Goal: Contribute content: Contribute content

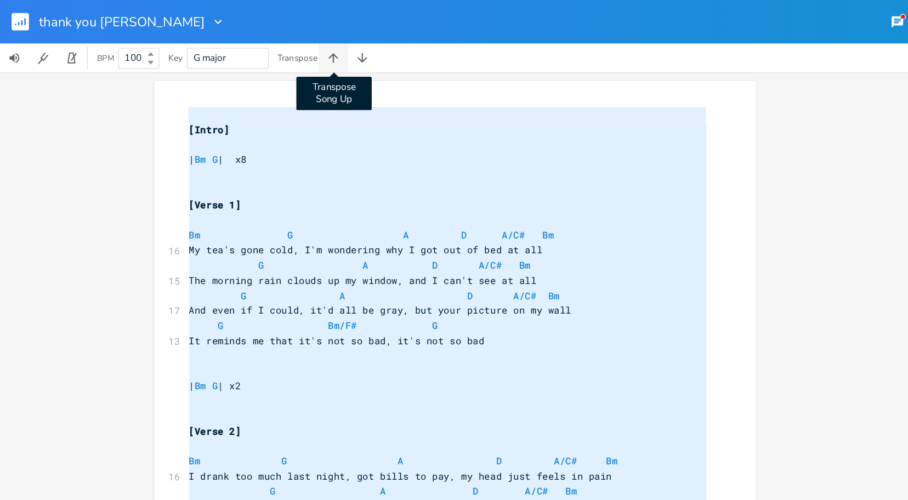
click at [254, 43] on icon "button" at bounding box center [251, 43] width 7 height 7
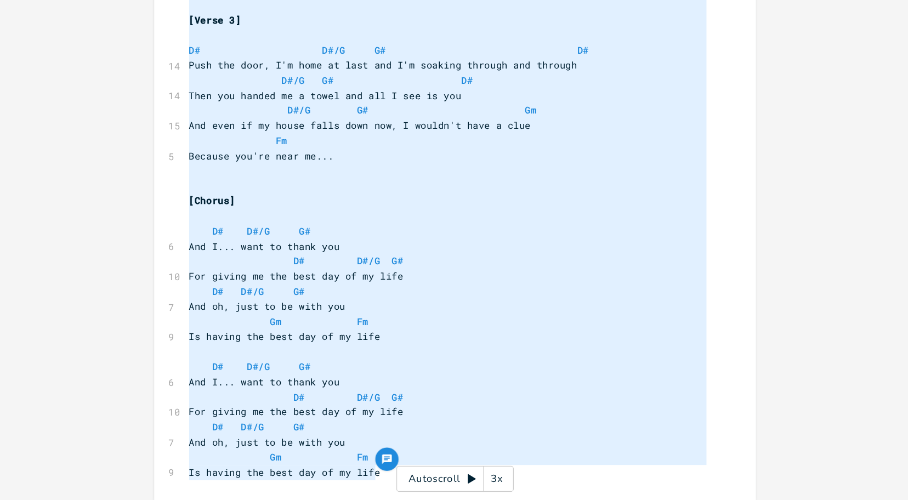
click at [254, 164] on pre "D# D#/G G# D#" at bounding box center [339, 159] width 396 height 12
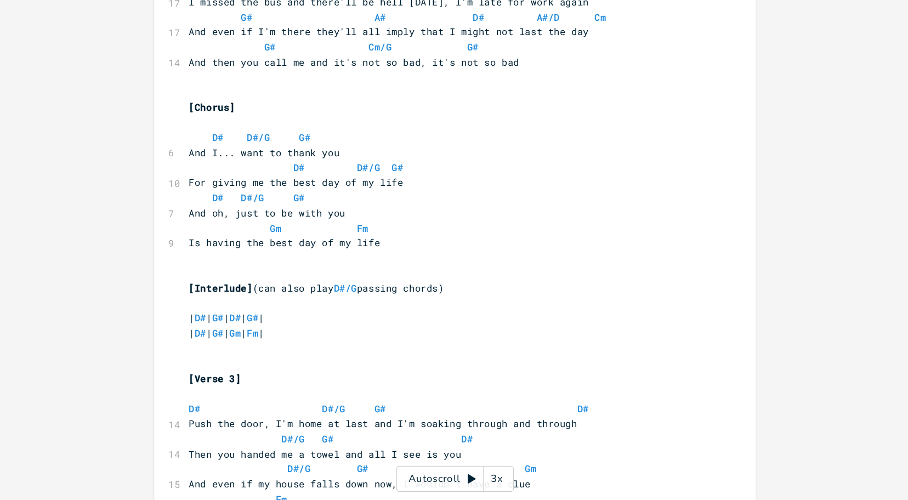
scroll to position [0, 0]
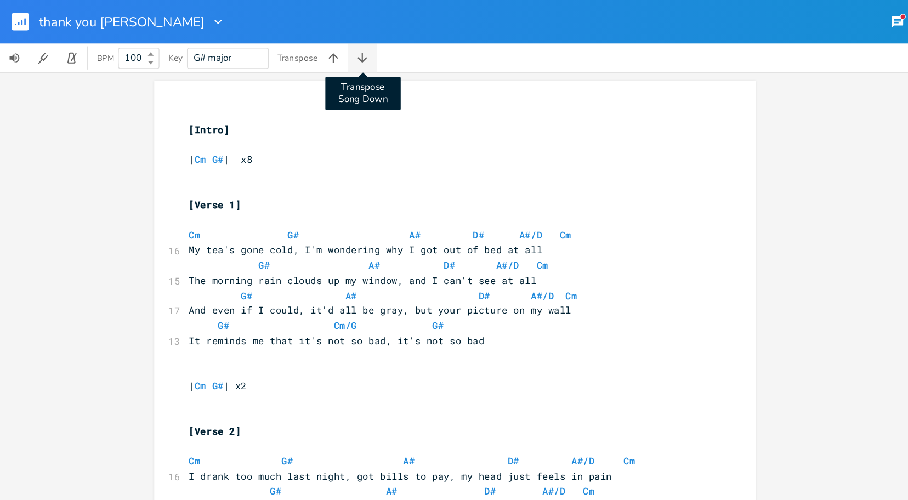
click at [272, 42] on icon "button" at bounding box center [274, 43] width 11 height 11
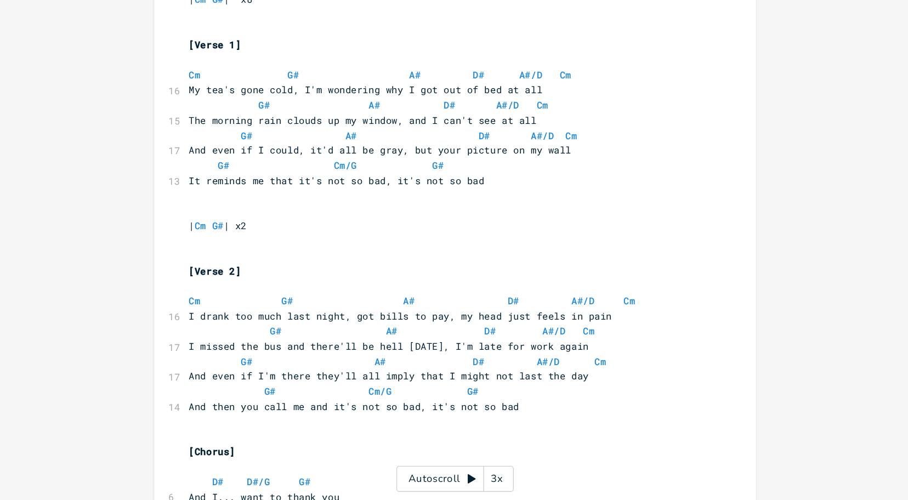
scroll to position [224, 0]
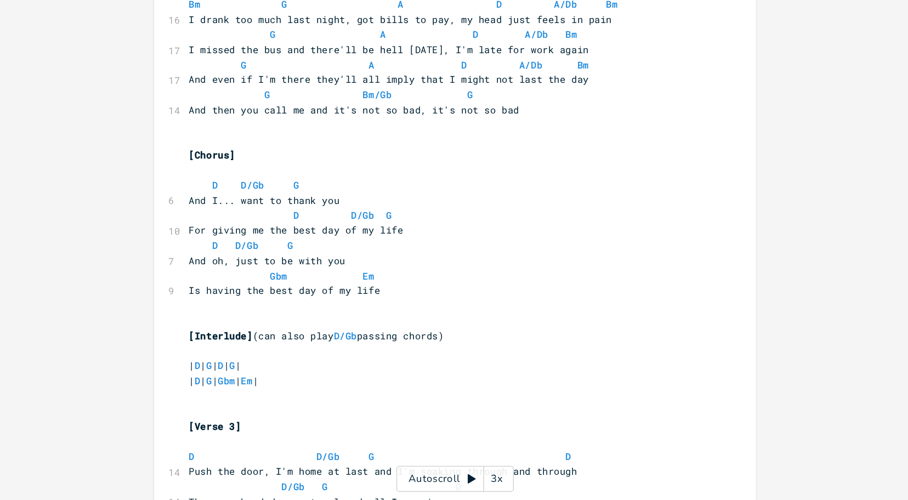
click at [272, 163] on span "I missed the bus and there'll be hell [DATE], I'm late for work again" at bounding box center [294, 159] width 303 height 10
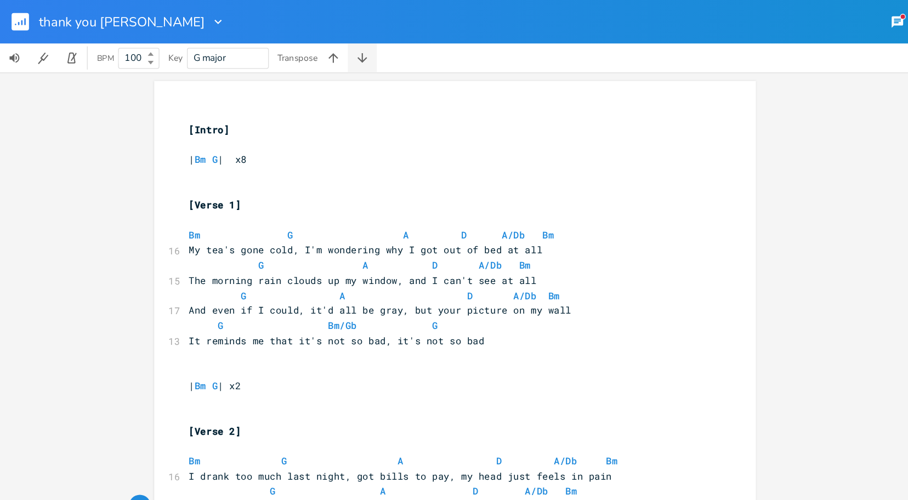
click at [274, 50] on button "button" at bounding box center [274, 44] width 22 height 22
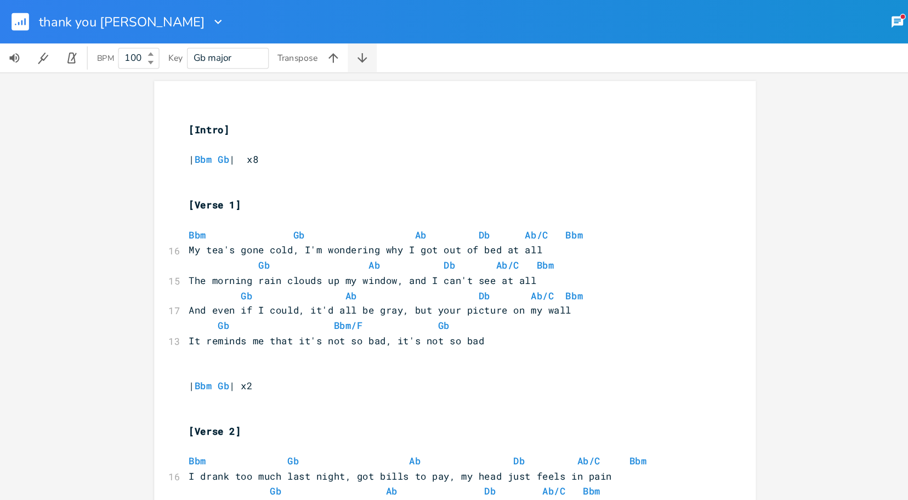
click at [275, 43] on icon "button" at bounding box center [274, 43] width 11 height 11
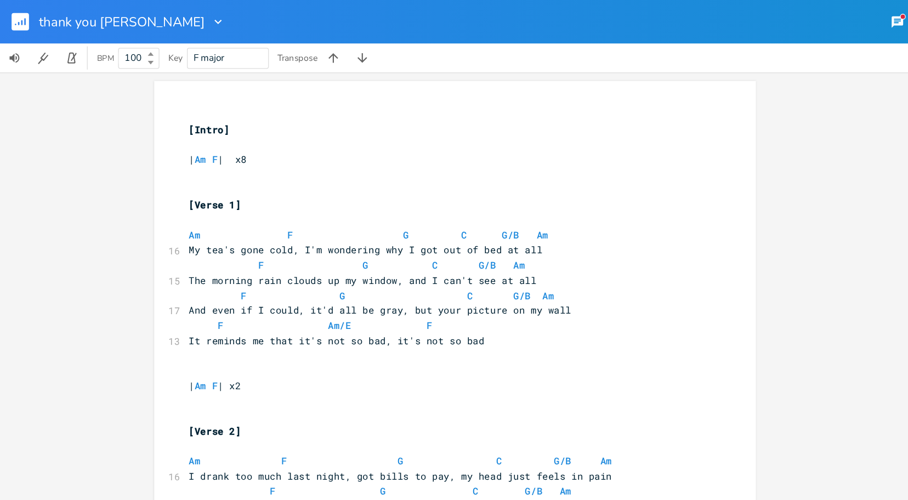
click at [272, 223] on span "F G C G/B Am" at bounding box center [281, 224] width 276 height 10
type textarea "[Intro] | Am F | x8 [Verse 1] Am F G C G/B Am My tea's gone cold, I'm wondering…"
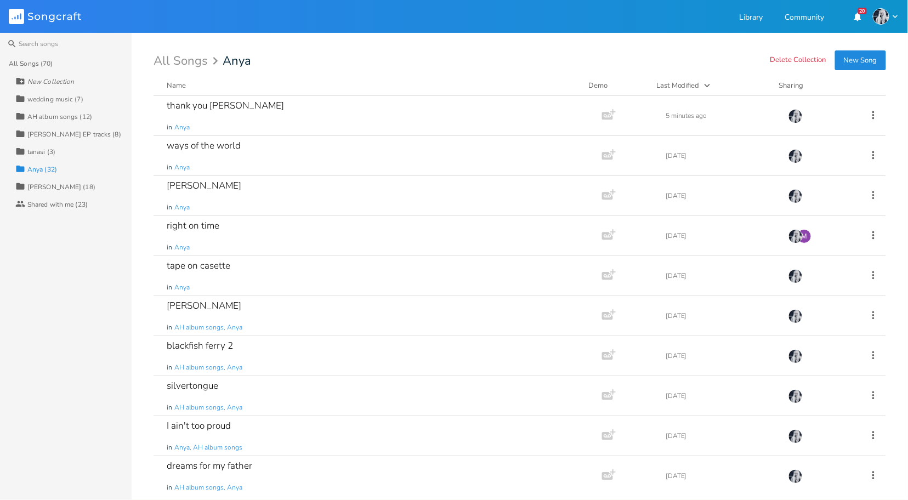
click at [863, 59] on button "New Song" at bounding box center [860, 60] width 51 height 20
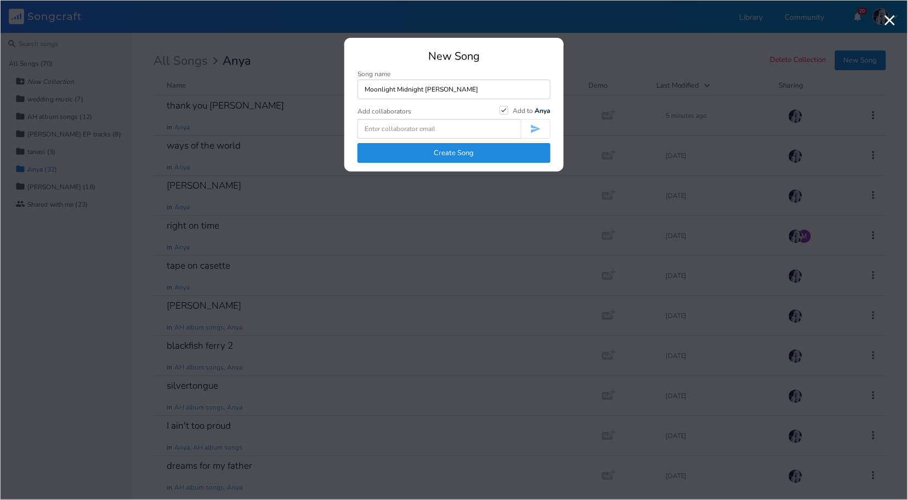
type input "Moonlight Midnight [PERSON_NAME]"
click at [449, 150] on button "Create Song" at bounding box center [453, 153] width 193 height 20
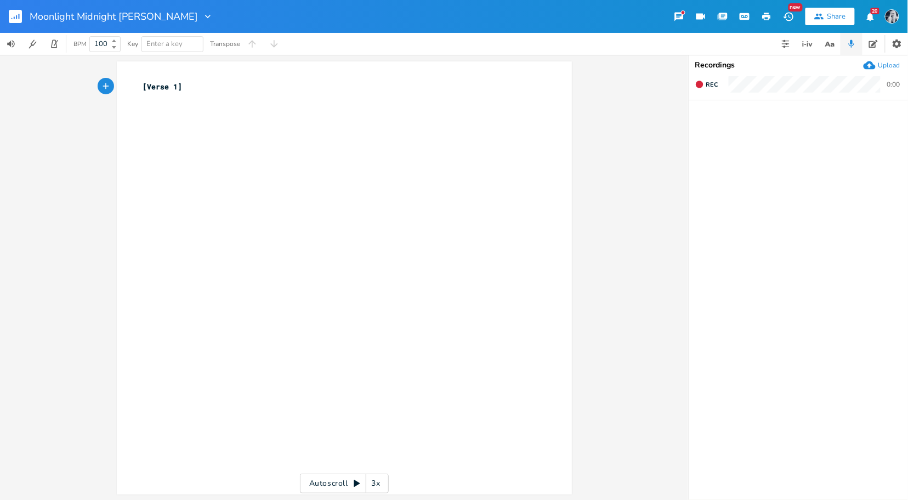
click at [190, 91] on pre "[Verse 1]" at bounding box center [339, 87] width 396 height 12
type textarea "[Verse 1]"
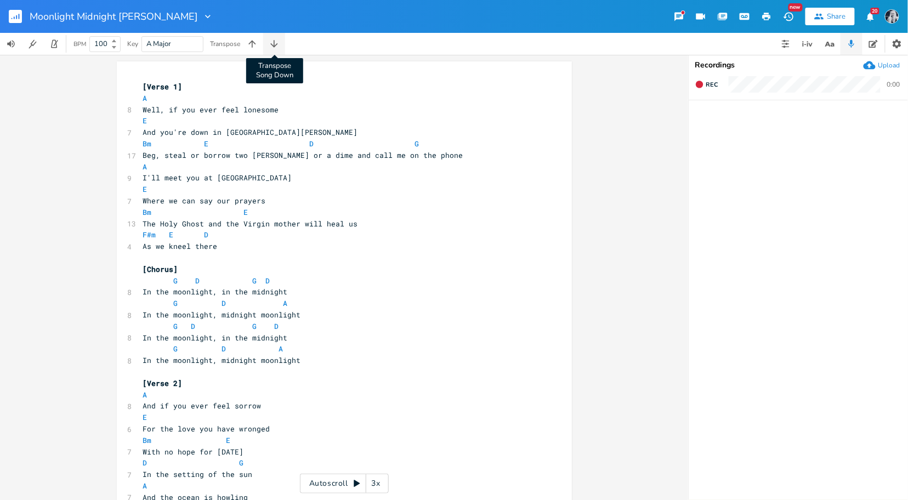
click at [271, 48] on icon "button" at bounding box center [274, 43] width 11 height 11
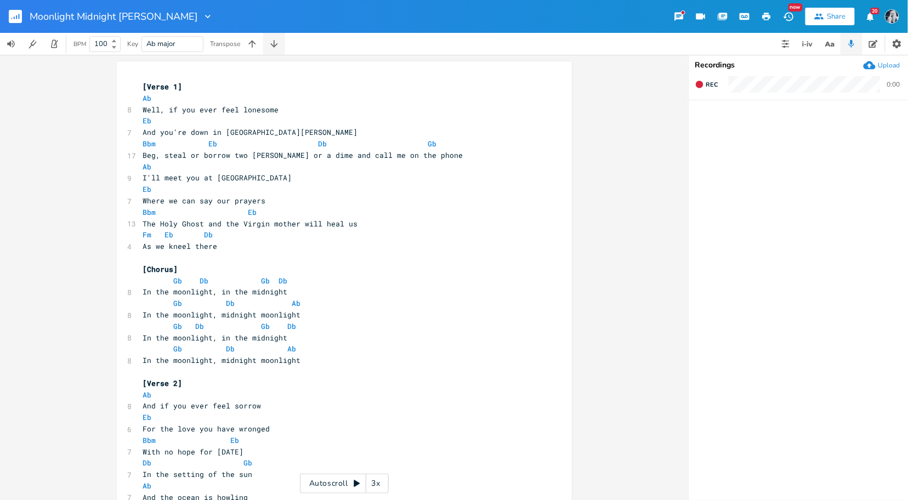
click at [271, 48] on icon "button" at bounding box center [274, 43] width 11 height 11
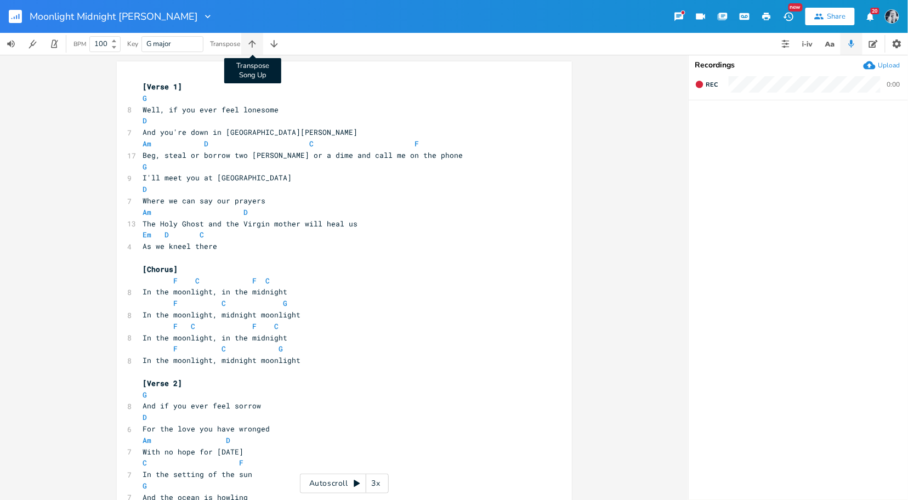
click at [256, 44] on icon "button" at bounding box center [252, 43] width 11 height 11
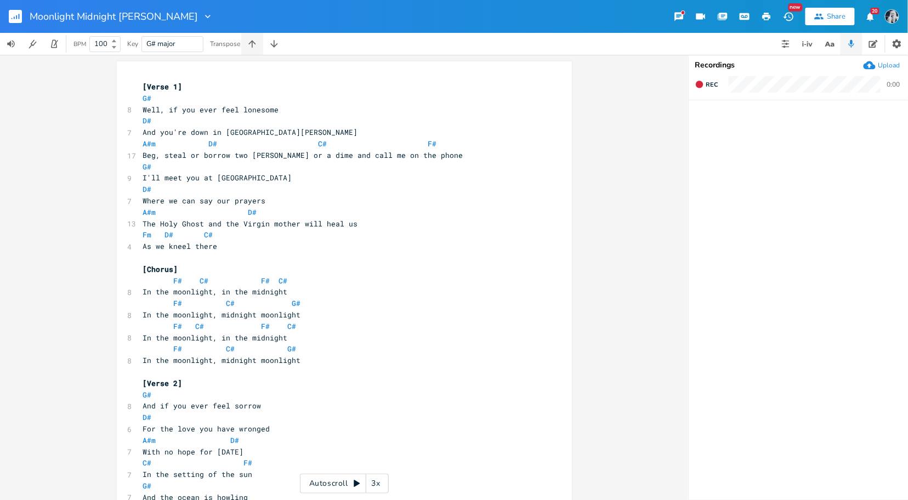
click at [256, 44] on icon "button" at bounding box center [252, 43] width 11 height 11
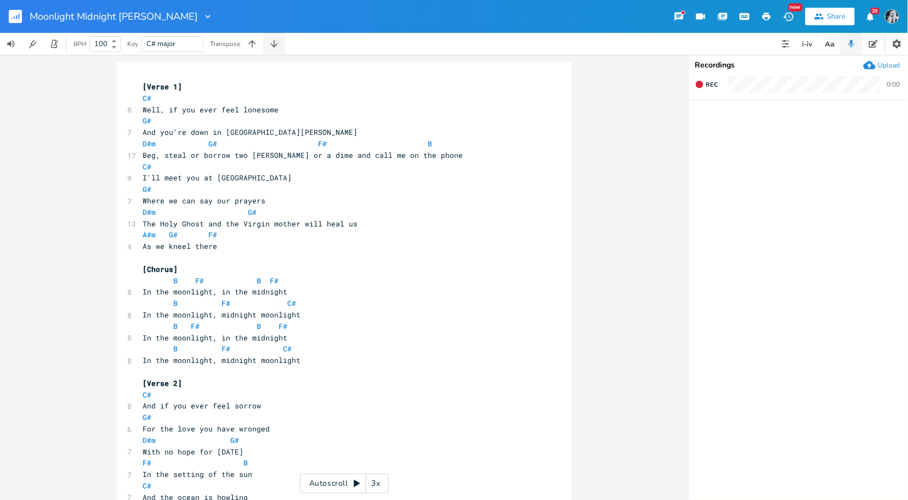
click at [278, 44] on icon "button" at bounding box center [274, 43] width 11 height 11
click at [253, 42] on icon "button" at bounding box center [252, 43] width 11 height 11
click at [253, 43] on icon "button" at bounding box center [251, 43] width 7 height 7
click at [267, 44] on button "button" at bounding box center [274, 44] width 22 height 22
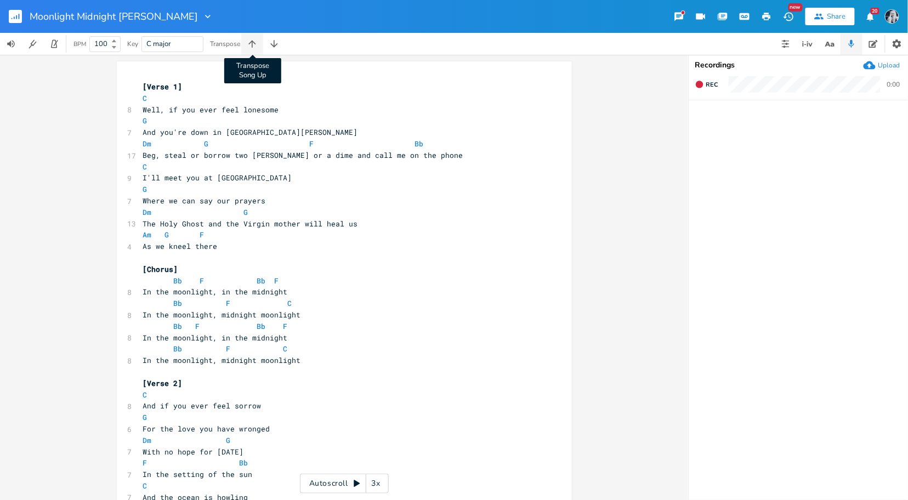
click at [254, 41] on icon "button" at bounding box center [252, 43] width 11 height 11
click at [253, 42] on icon "button" at bounding box center [251, 43] width 7 height 7
click at [269, 44] on icon "button" at bounding box center [274, 43] width 11 height 11
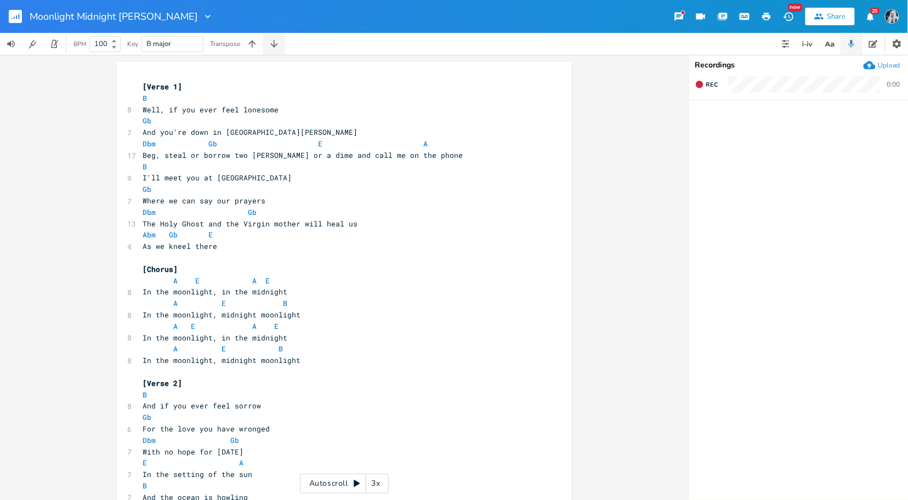
click at [269, 44] on icon "button" at bounding box center [274, 43] width 11 height 11
click at [273, 46] on icon "button" at bounding box center [274, 43] width 11 height 11
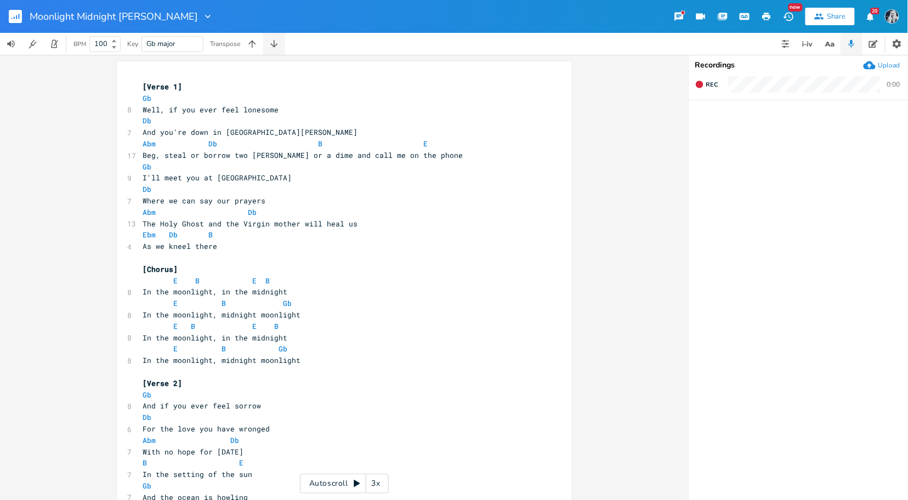
click at [273, 46] on icon "button" at bounding box center [274, 43] width 11 height 11
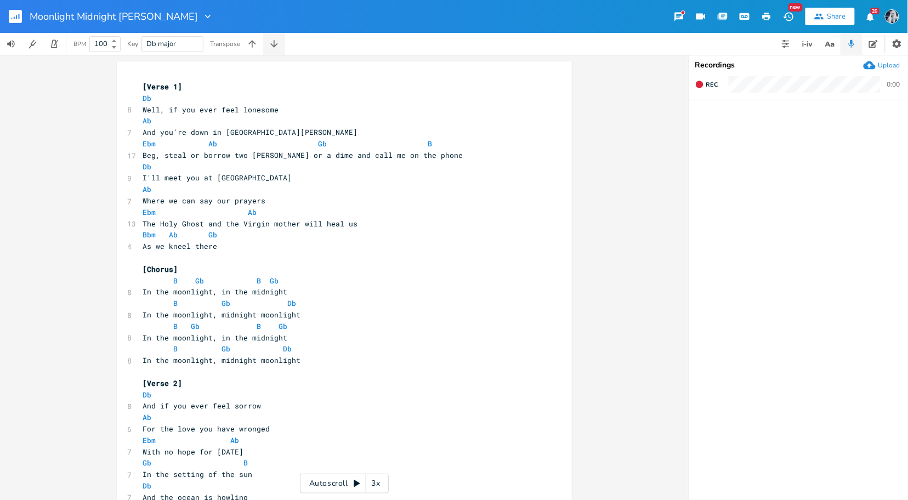
click at [273, 47] on icon "button" at bounding box center [274, 43] width 11 height 11
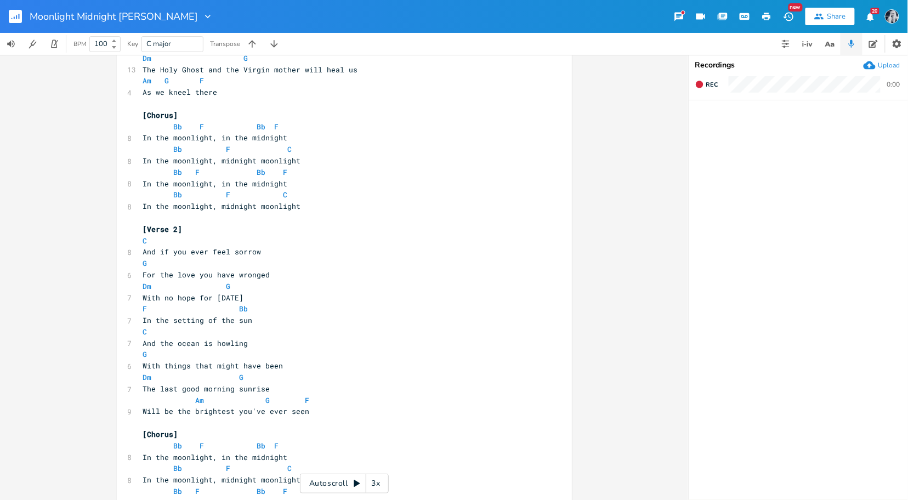
scroll to position [218, 0]
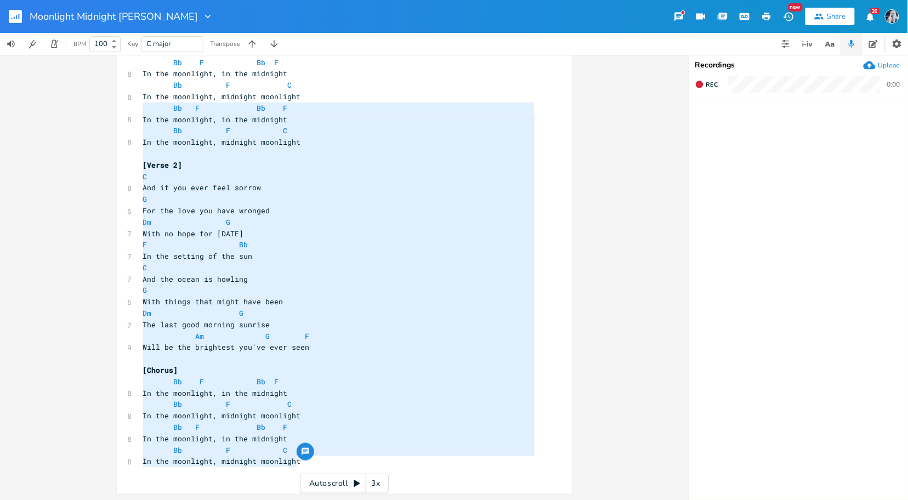
type textarea "[Verse 1] C Well, if you ever feel lonesome G And you're down in San [PERSON_NA…"
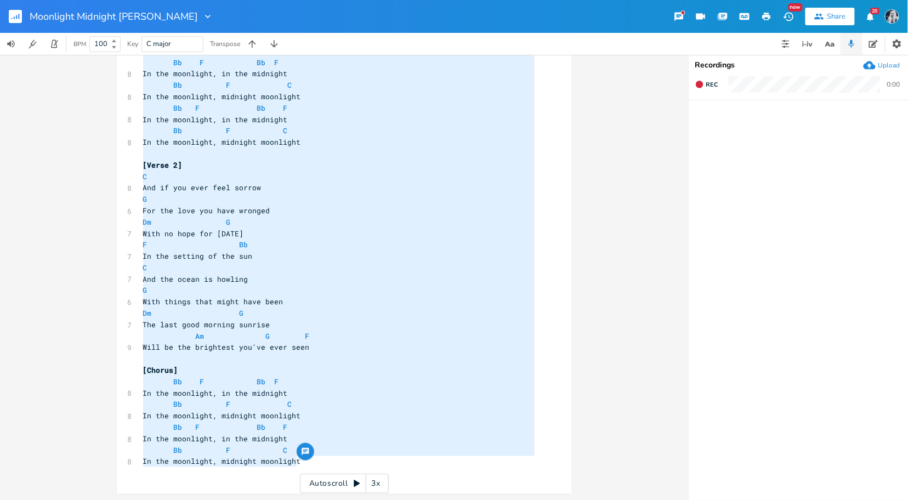
scroll to position [69, 0]
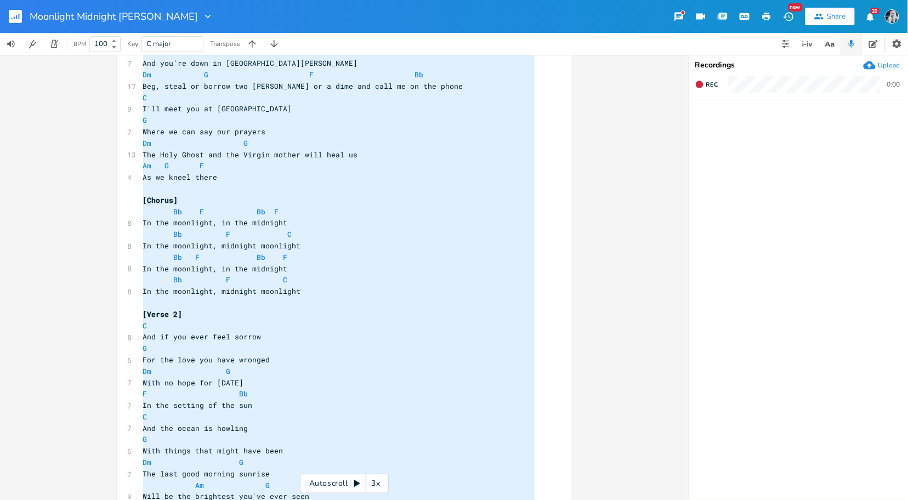
drag, startPoint x: 296, startPoint y: 463, endPoint x: 102, endPoint y: -97, distance: 592.3
click at [102, 0] on html "Moonlight Midnight [PERSON_NAME] New Share 20 BPM 100 Key C major Transpose x […" at bounding box center [454, 250] width 908 height 500
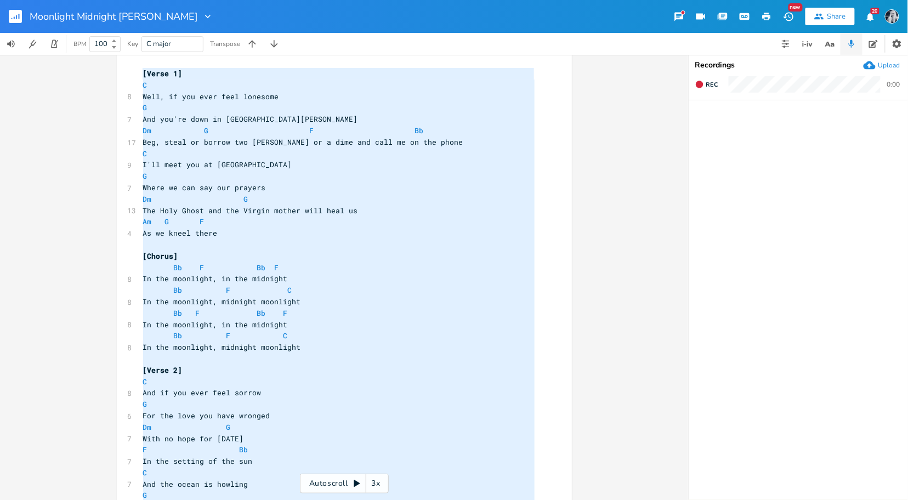
scroll to position [0, 0]
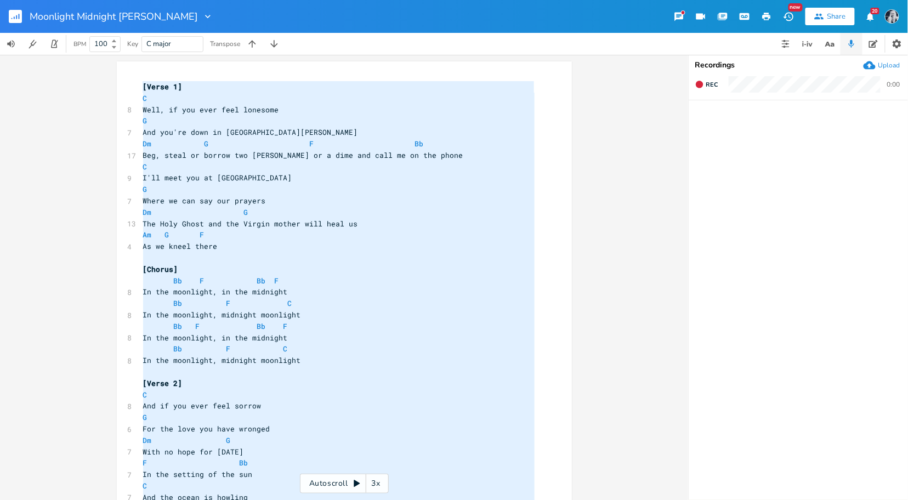
click at [184, 88] on pre "[Verse 1]" at bounding box center [339, 87] width 396 height 12
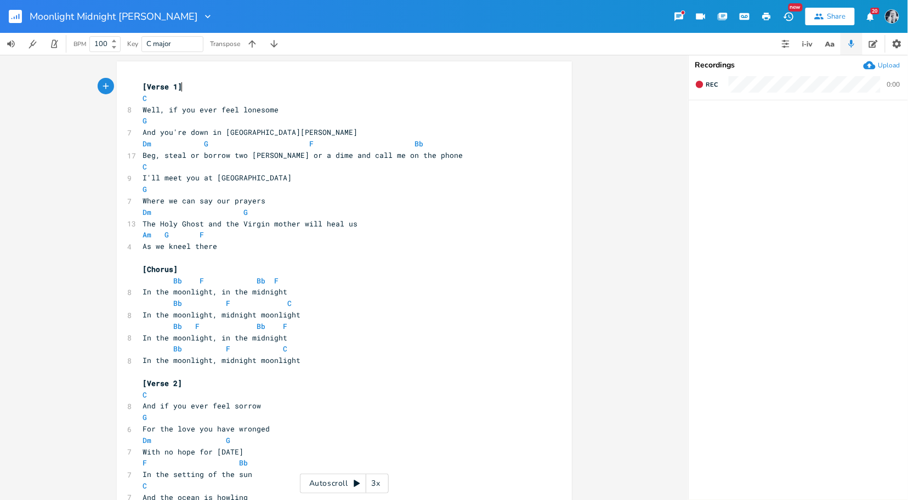
click at [223, 172] on pre "I'll meet you at [GEOGRAPHIC_DATA]" at bounding box center [339, 178] width 396 height 12
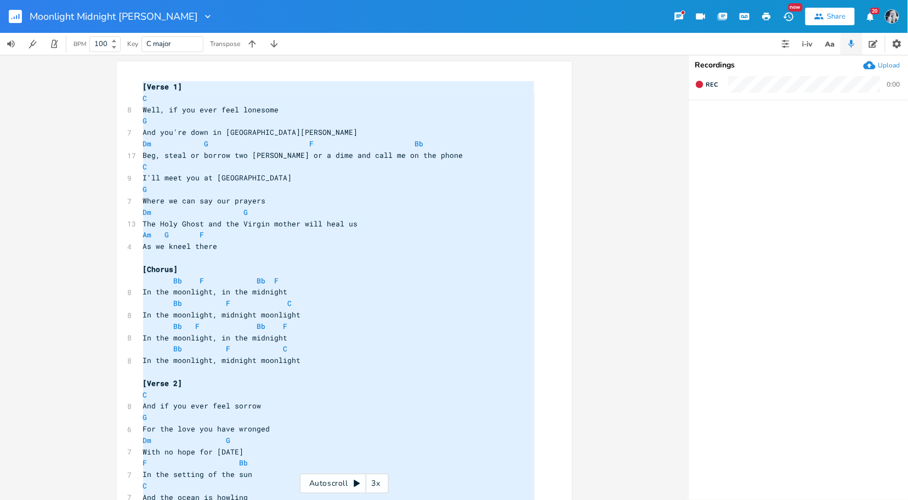
scroll to position [212, 0]
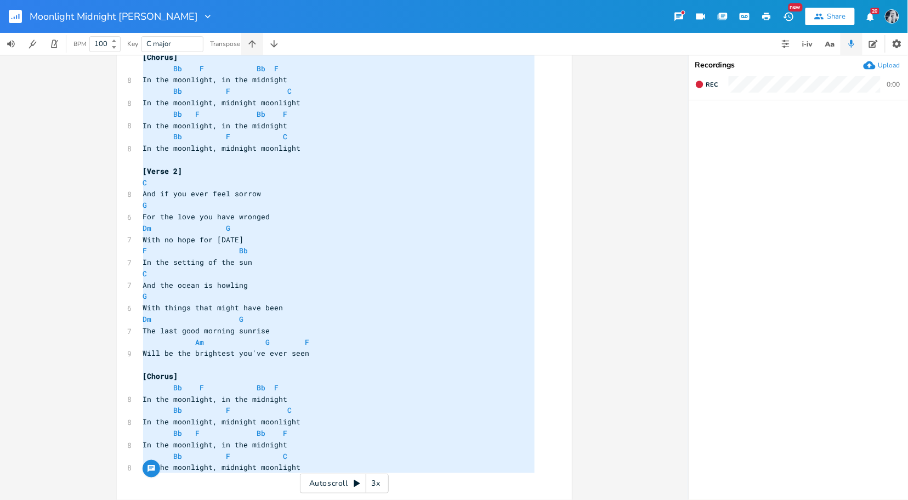
click at [256, 43] on icon "button" at bounding box center [252, 43] width 11 height 11
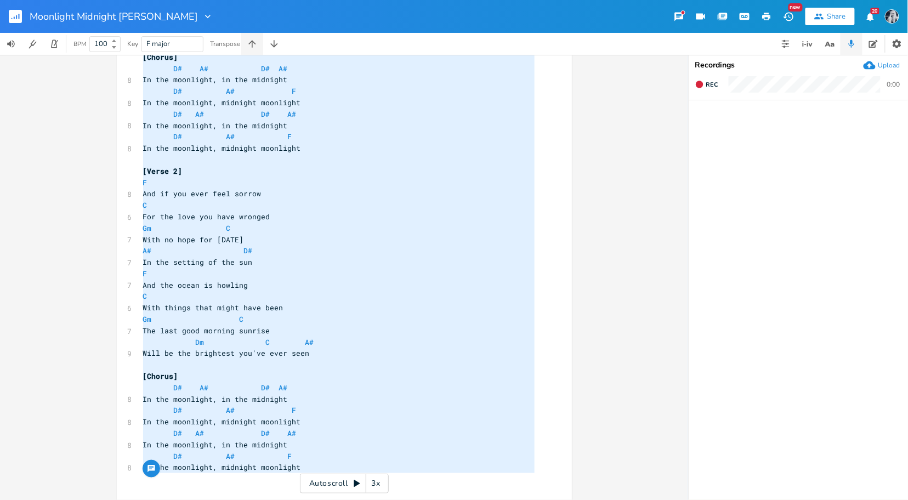
click at [256, 43] on icon "button" at bounding box center [252, 43] width 11 height 11
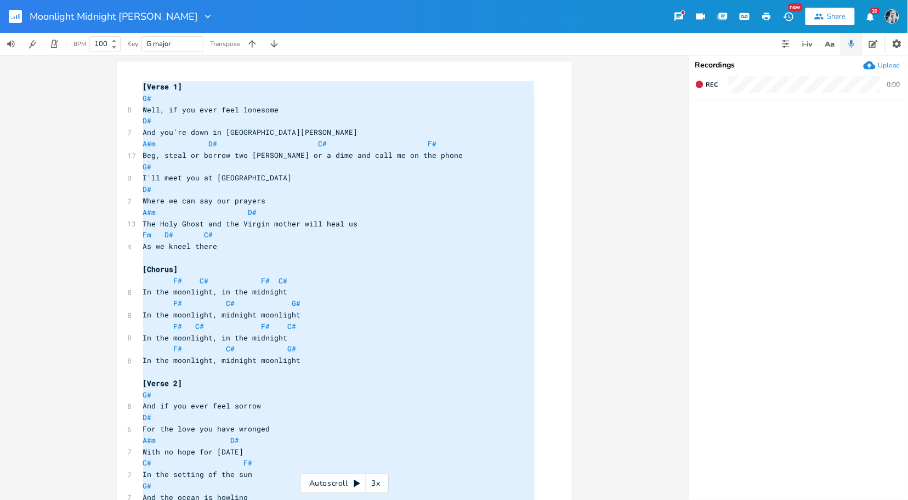
scroll to position [218, 0]
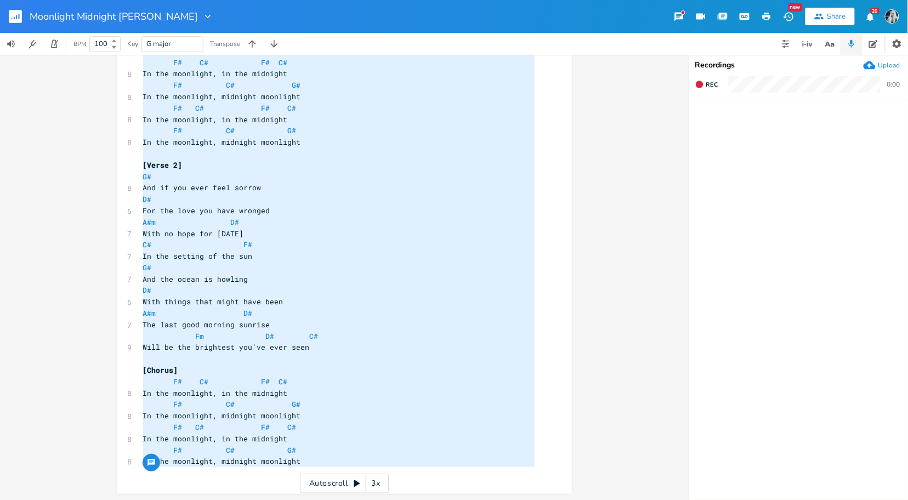
type textarea "[Verse 1] G# Well, if you ever feel lonesome D# And you're down in [GEOGRAPHIC_…"
click at [301, 461] on pre "In the moonlight, midnight moonlight" at bounding box center [339, 461] width 396 height 12
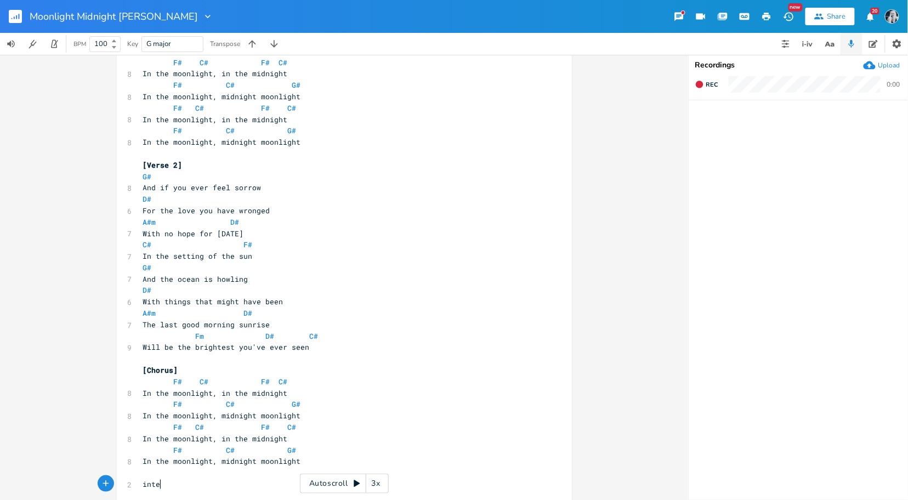
type textarea "inter"
type textarea "[interlude]"
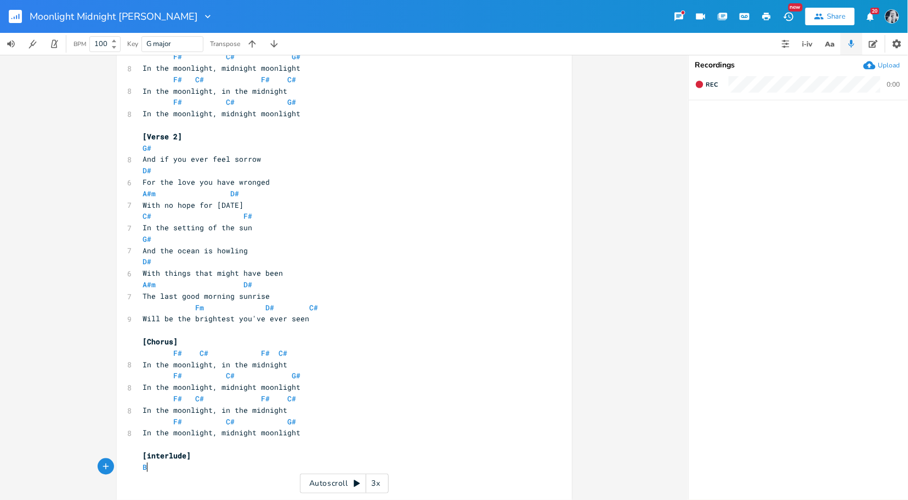
type textarea "Bb"
type textarea "G"
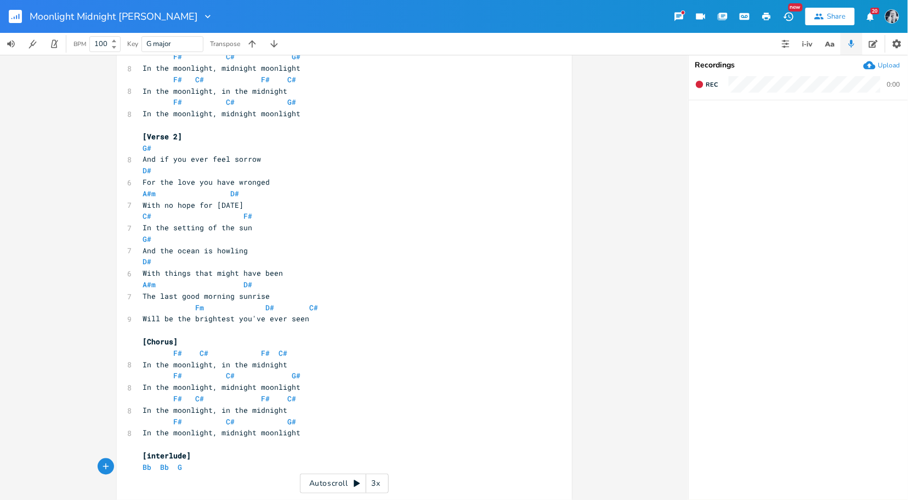
type textarea "G"
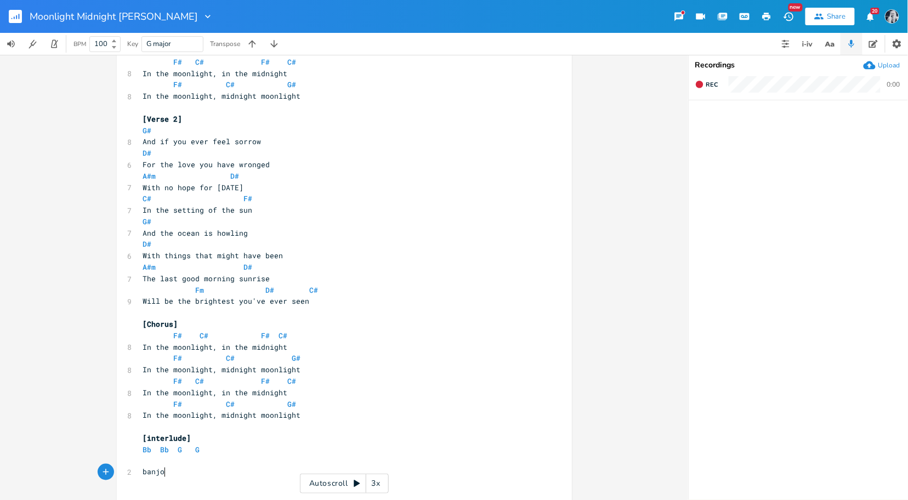
scroll to position [0, 17]
type textarea "banjo l"
type textarea "over banjo lick to"
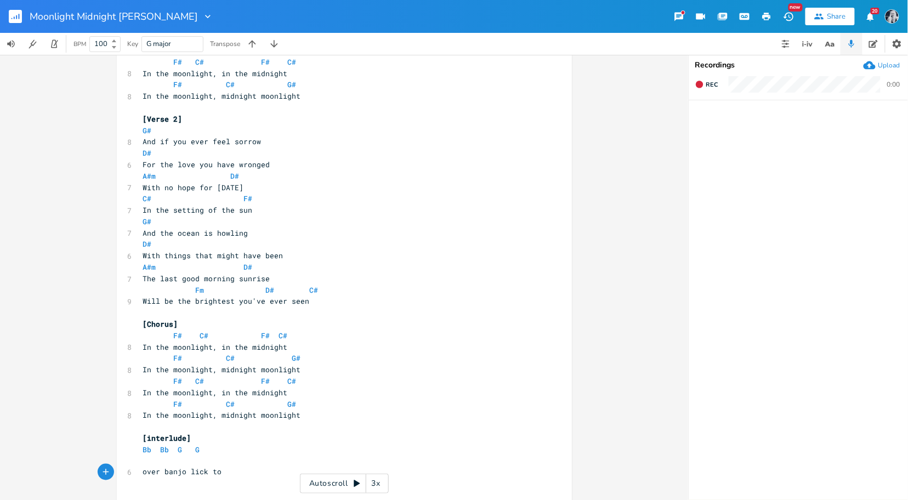
click at [143, 474] on span "over banjo lick to" at bounding box center [182, 472] width 79 height 10
type textarea "hold 1"
click at [252, 472] on pre "hold 1 over banjo lick to" at bounding box center [339, 472] width 396 height 12
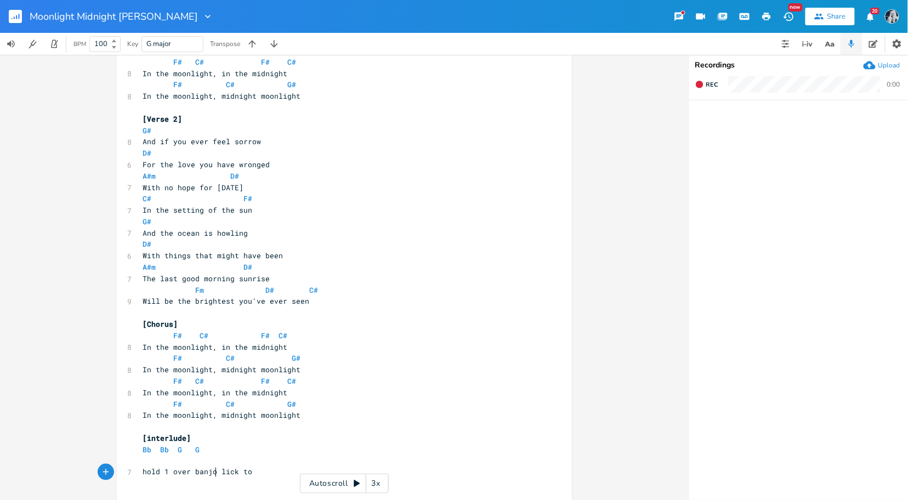
click at [213, 474] on span "hold 1 over banjo lick to" at bounding box center [198, 472] width 110 height 10
click at [239, 472] on pre "hold 1 over lick to" at bounding box center [339, 472] width 396 height 12
type textarea "return"
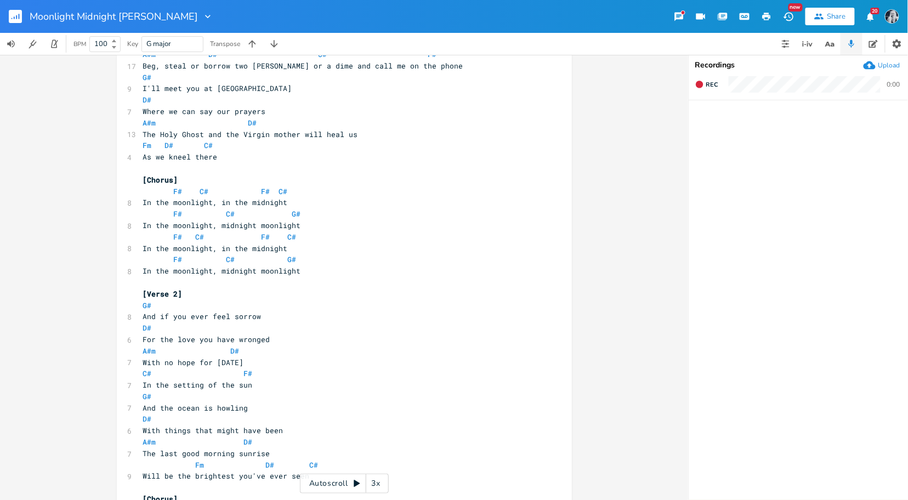
scroll to position [299, 0]
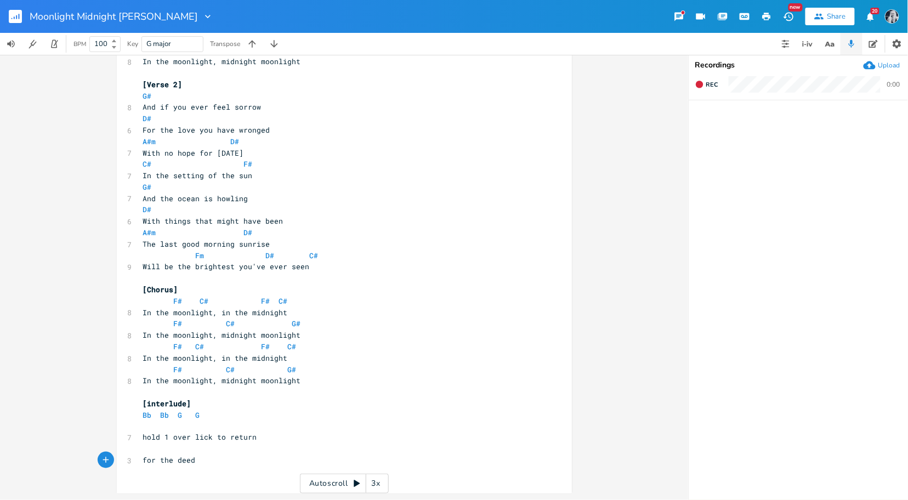
type textarea "for the deed"
type textarea "you have done"
click at [141, 464] on pre "for the deed you have done" at bounding box center [339, 461] width 396 height 12
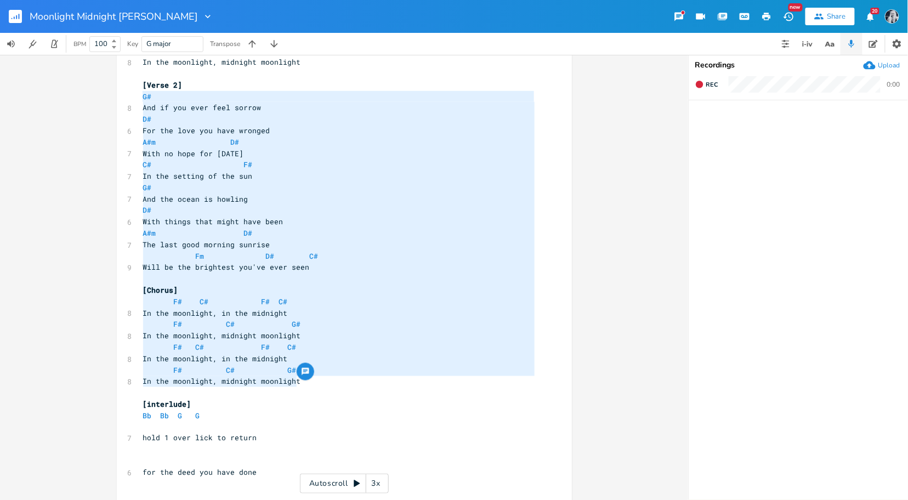
type textarea "[Verse 2] G# And if you ever feel sorrow D# For the love you have wronged A#m D…"
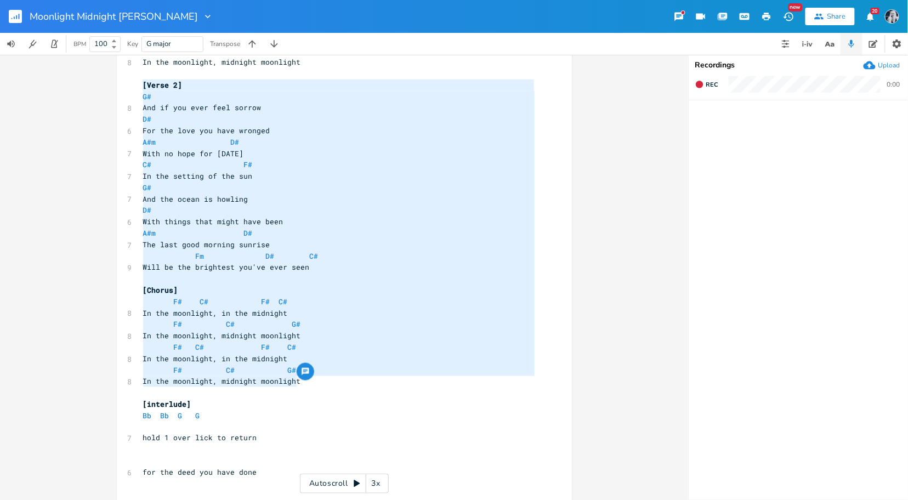
drag, startPoint x: 299, startPoint y: 381, endPoint x: 126, endPoint y: 85, distance: 343.4
click at [126, 85] on div "[Verse 2] G# And if you ever feel sorrow D# For the love you have wronged A#m D…" at bounding box center [344, 134] width 455 height 742
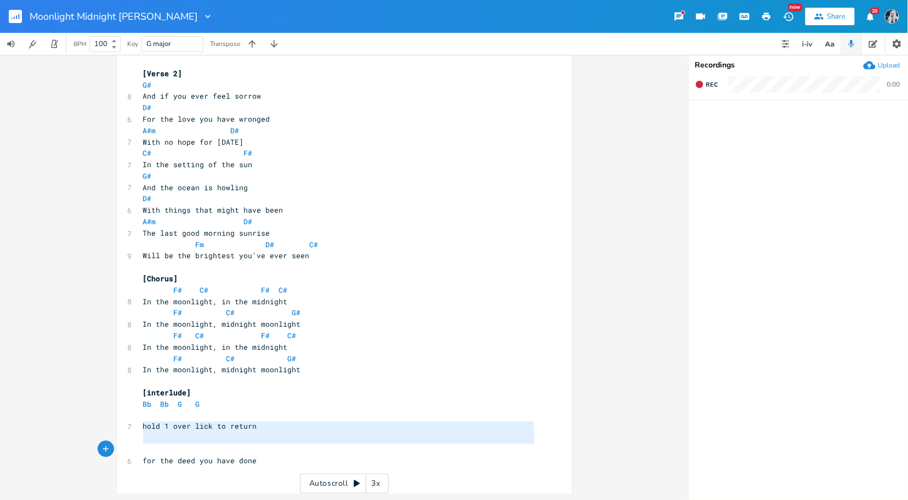
type textarea "hold 1 over lick to return for the deed you have done"
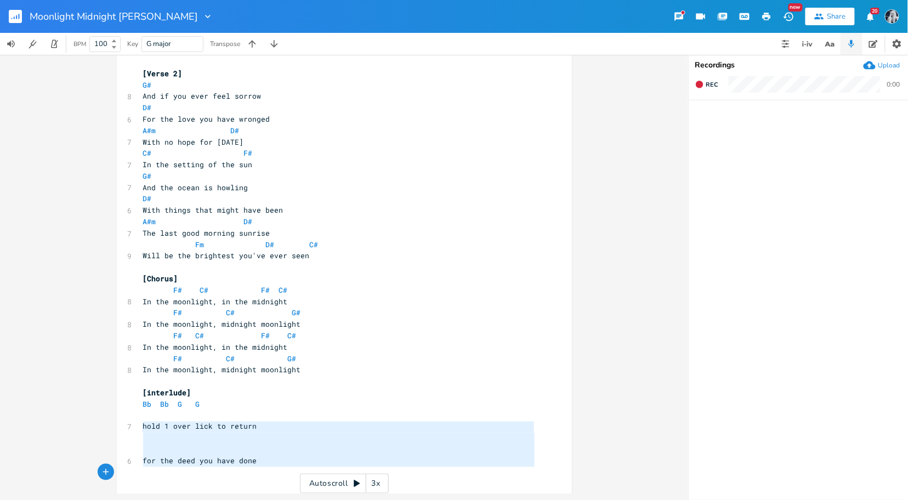
drag, startPoint x: 139, startPoint y: 430, endPoint x: 274, endPoint y: 471, distance: 141.0
click at [274, 471] on div "[Verse 1] G# 8 Well, if you ever feel lonesome D# 7 And you're down in [GEOGRAP…" at bounding box center [339, 124] width 396 height 706
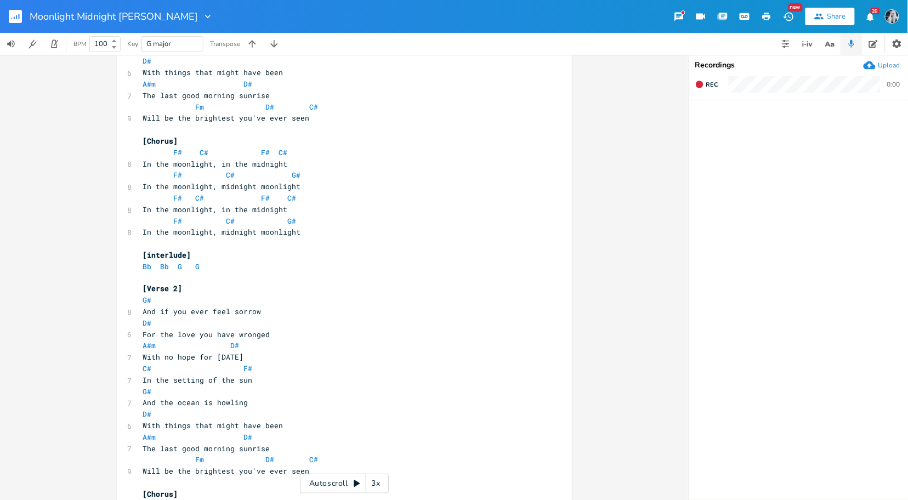
scroll to position [449, 0]
click at [173, 290] on span "[Verse 2]" at bounding box center [162, 287] width 39 height 10
type textarea "3"
drag, startPoint x: 266, startPoint y: 333, endPoint x: 175, endPoint y: 335, distance: 90.5
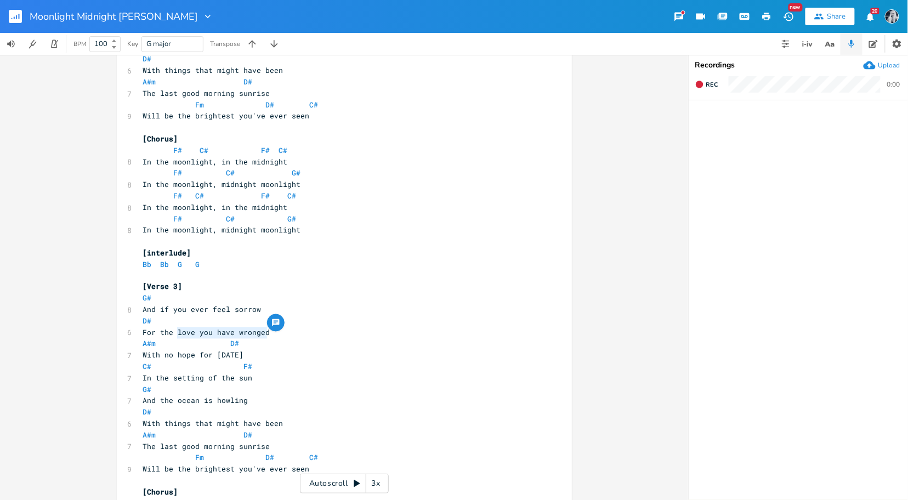
click at [175, 335] on pre "For the love you have wronged" at bounding box center [339, 333] width 396 height 12
type textarea "deed hyou have"
type textarea "you have done"
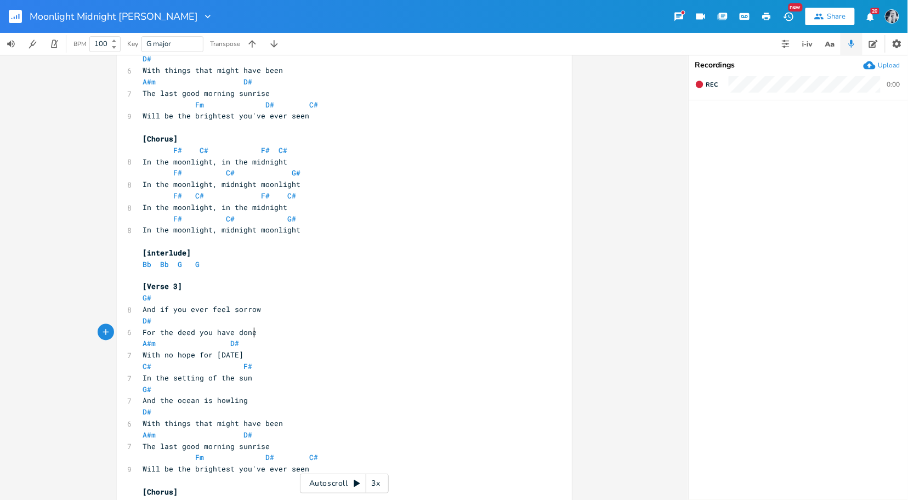
scroll to position [560, 0]
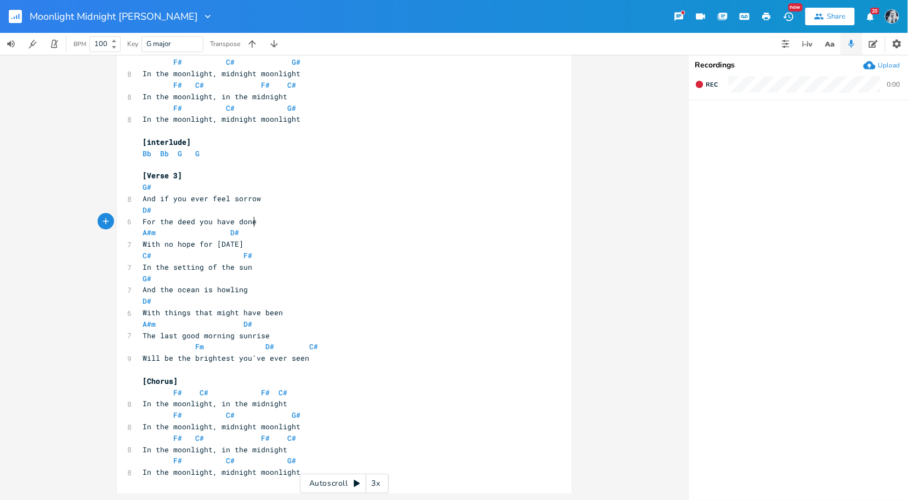
click at [169, 224] on span "For the deed you have done" at bounding box center [200, 222] width 114 height 10
type textarea "a"
click at [271, 248] on pre "With no hope for [DATE]" at bounding box center [339, 245] width 396 height 12
click at [212, 150] on pre "Bb Bb G G" at bounding box center [339, 154] width 396 height 12
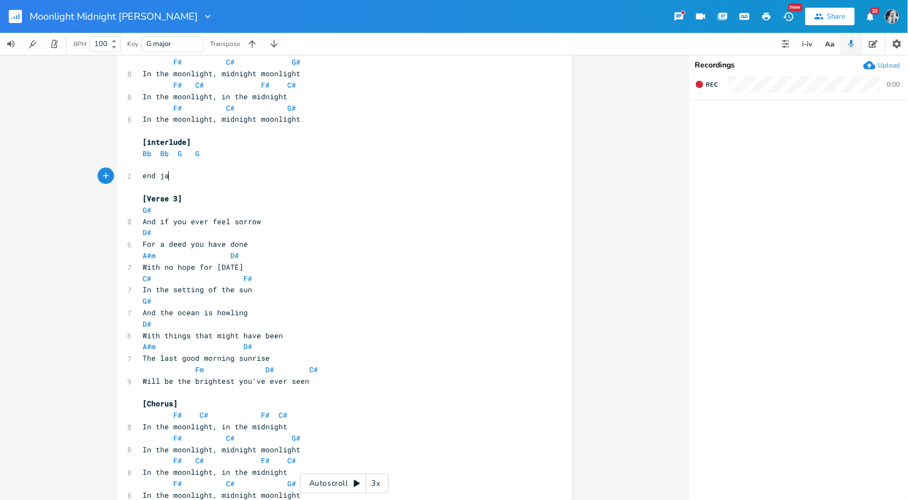
type textarea "end jam"
click at [181, 143] on span "[interlude]" at bounding box center [167, 142] width 48 height 10
type textarea "/jam"
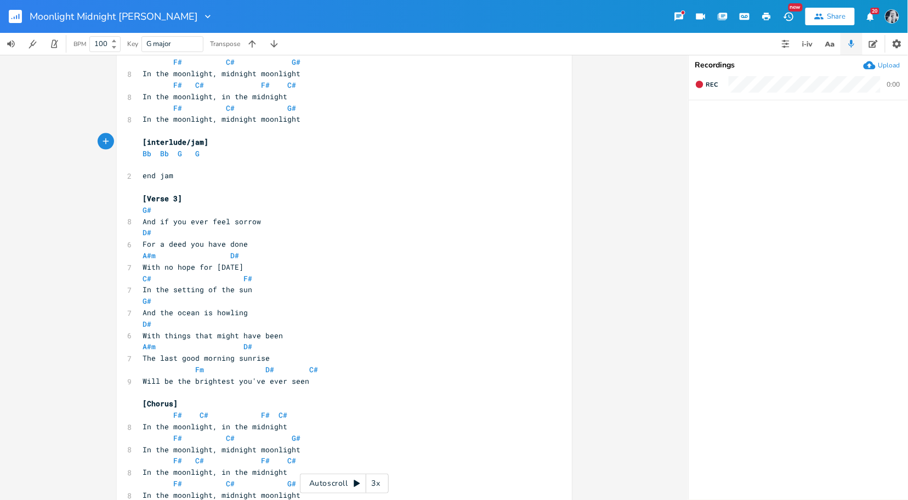
click at [194, 176] on pre "end jam" at bounding box center [339, 176] width 396 height 12
type textarea "it"
type textarea "with lick and ="
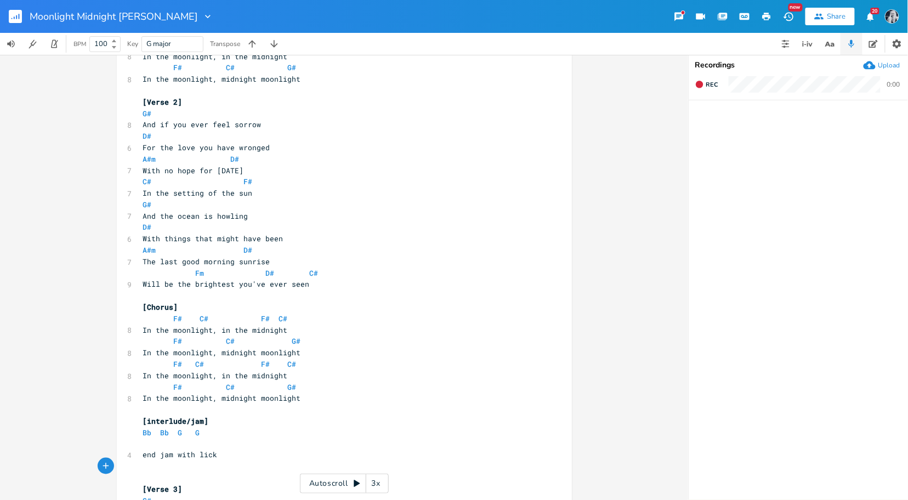
scroll to position [0, 0]
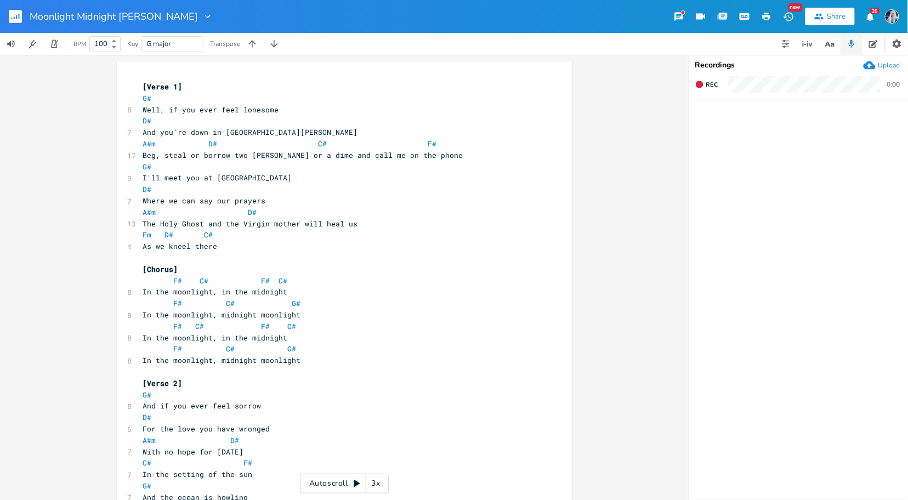
click at [141, 89] on pre "[Verse 1]" at bounding box center [339, 87] width 396 height 12
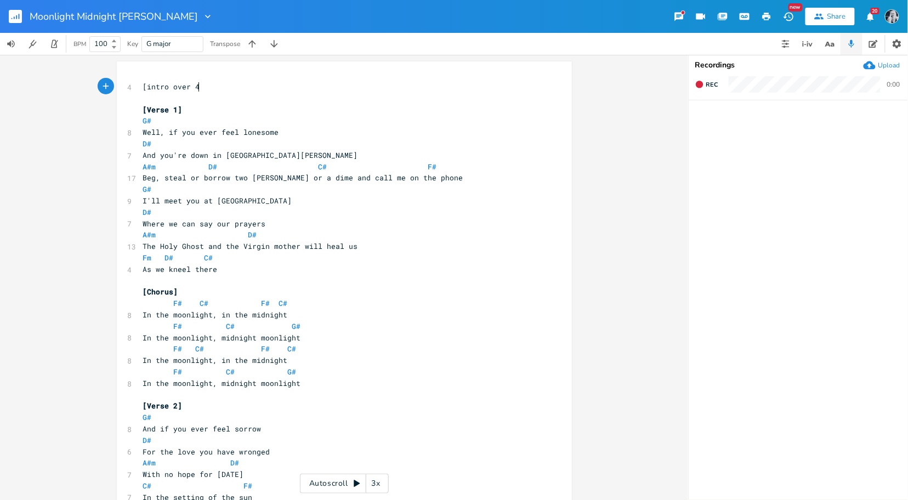
scroll to position [0, 42]
type textarea "[intro over 4-3-2-1 lik"
type textarea "ck"
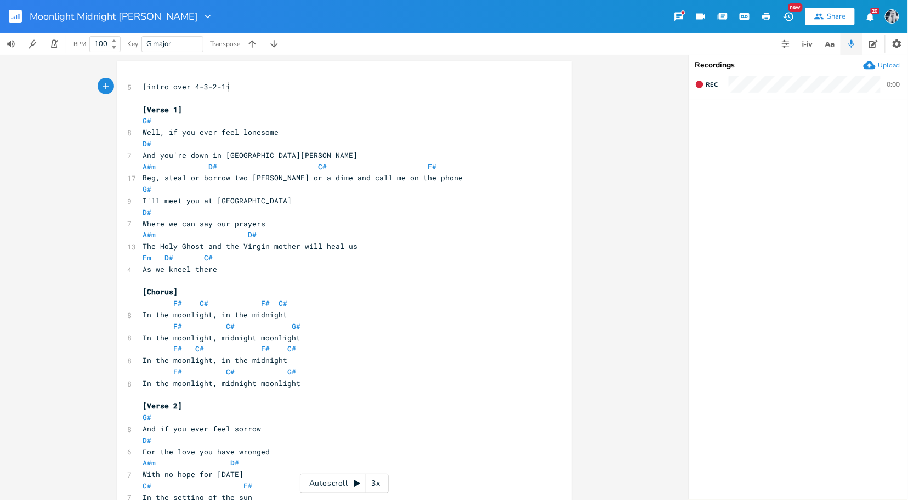
type textarea "ick"
click at [191, 89] on span "[intro over 4-3-2-1ick" at bounding box center [191, 87] width 96 height 10
type textarea "3-"
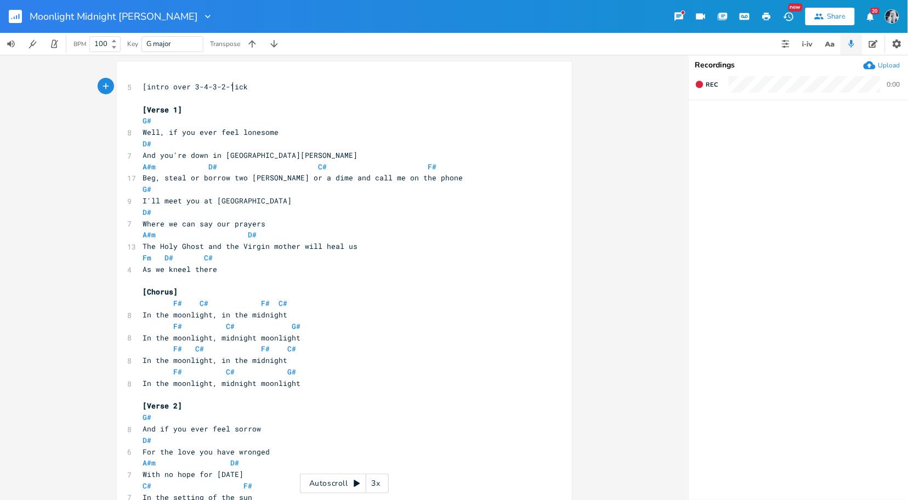
click at [229, 88] on span "[intro over 3-4-3-2-1ick" at bounding box center [195, 87] width 105 height 10
type textarea "l"
click at [269, 88] on pre "[intro over 3-4-3-2-1 lick" at bounding box center [339, 87] width 396 height 12
type textarea "4x)"
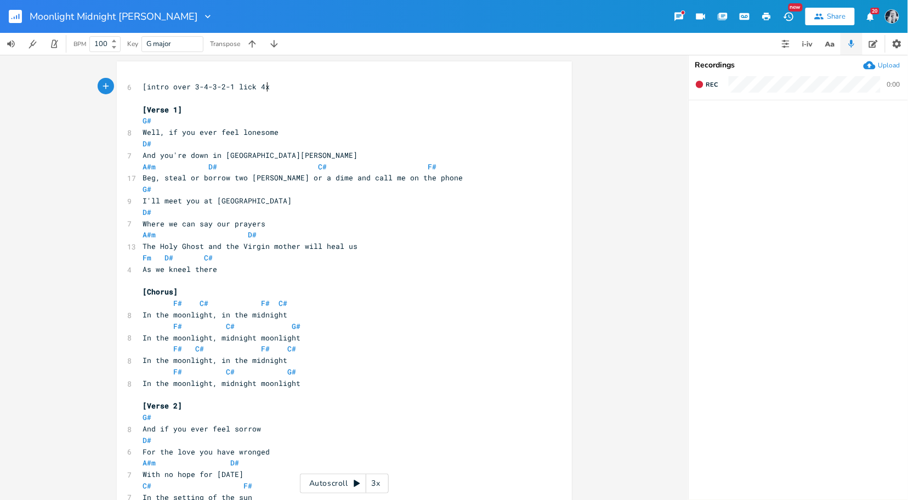
scroll to position [0, 12]
type textarea "]"
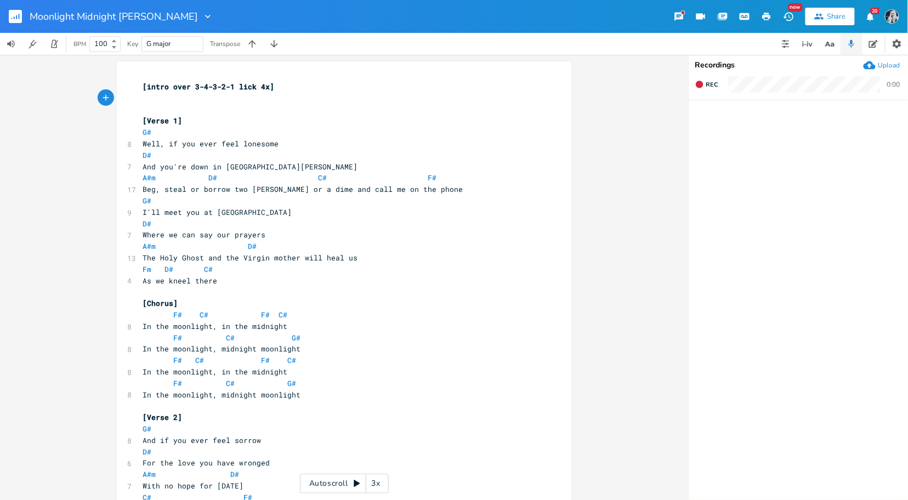
type textarea "g"
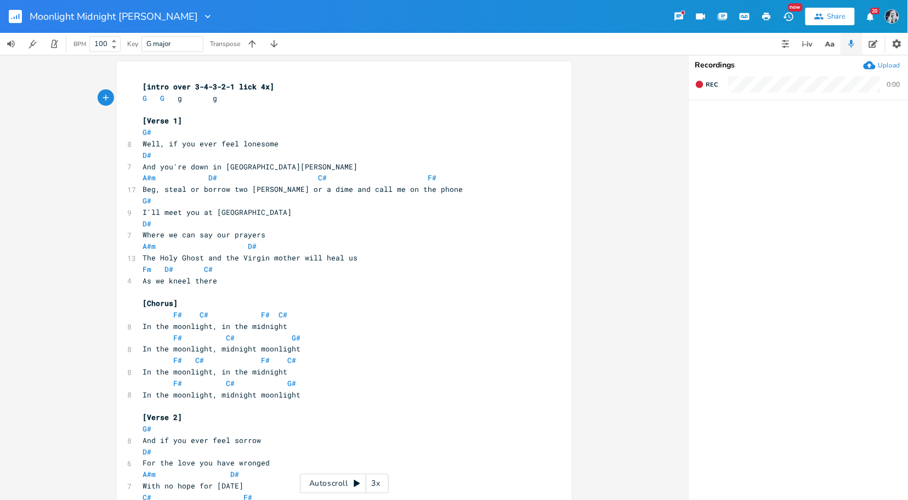
click at [231, 102] on span at bounding box center [240, 99] width 18 height 12
type textarea "G G g g"
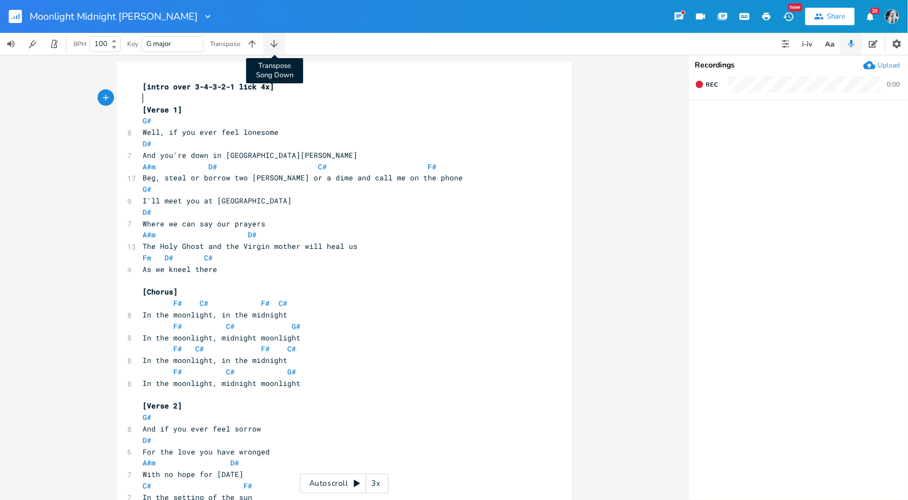
click at [272, 47] on icon "button" at bounding box center [274, 43] width 11 height 11
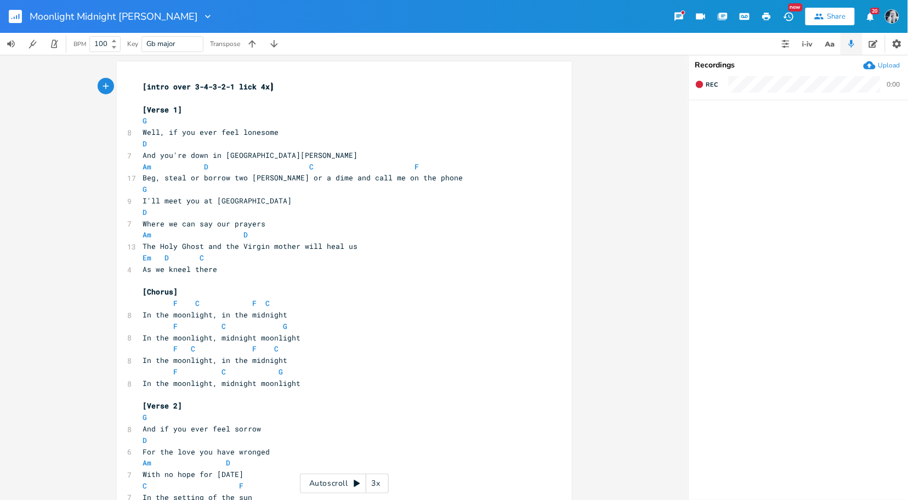
click at [273, 87] on pre "[intro over 3-4-3-2-1 lick 4x]" at bounding box center [339, 87] width 396 height 12
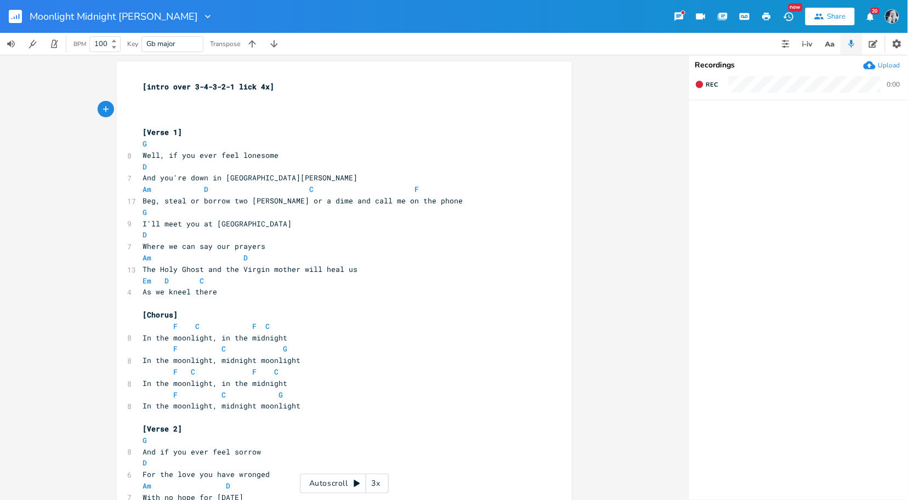
type textarea "g"
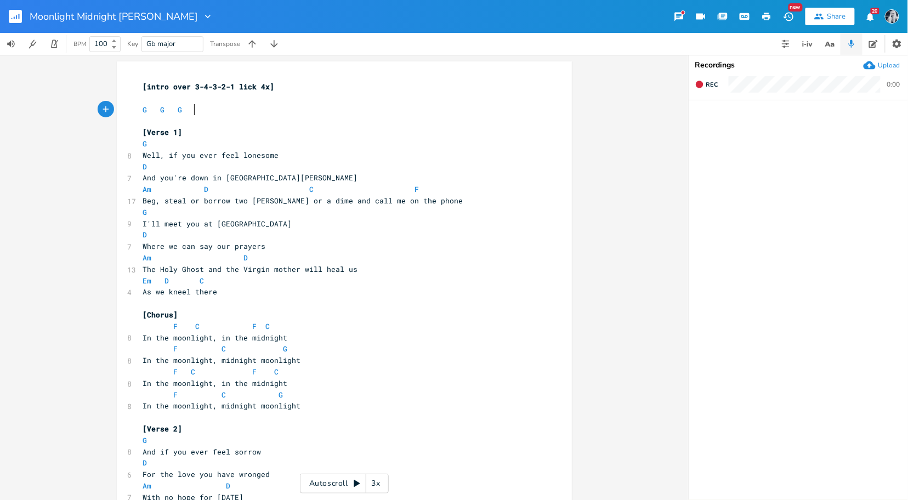
type textarea "g"
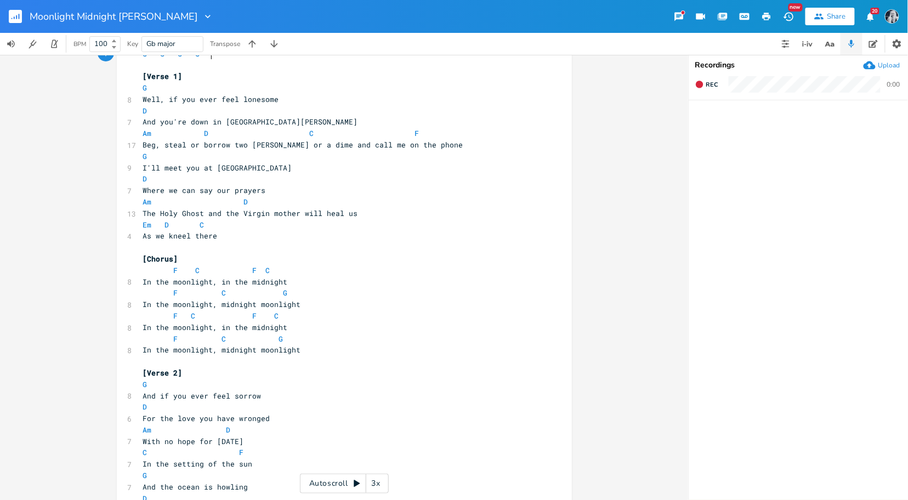
scroll to position [0, 0]
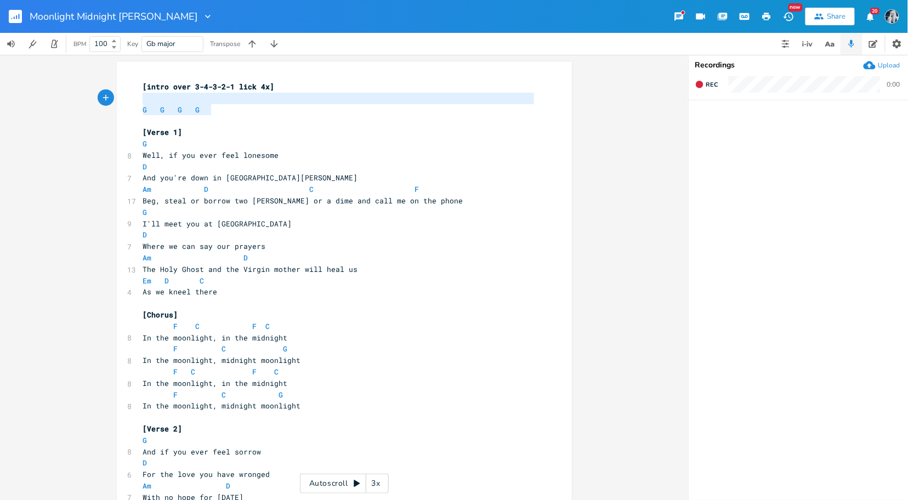
type textarea "[intro over 3-4-3-2-1 lick 4x] G G G G"
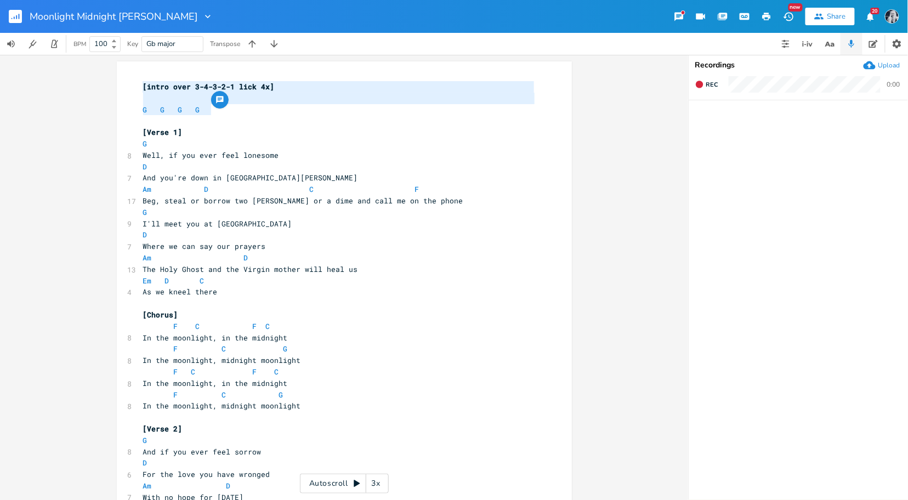
drag, startPoint x: 203, startPoint y: 111, endPoint x: 135, endPoint y: 88, distance: 71.6
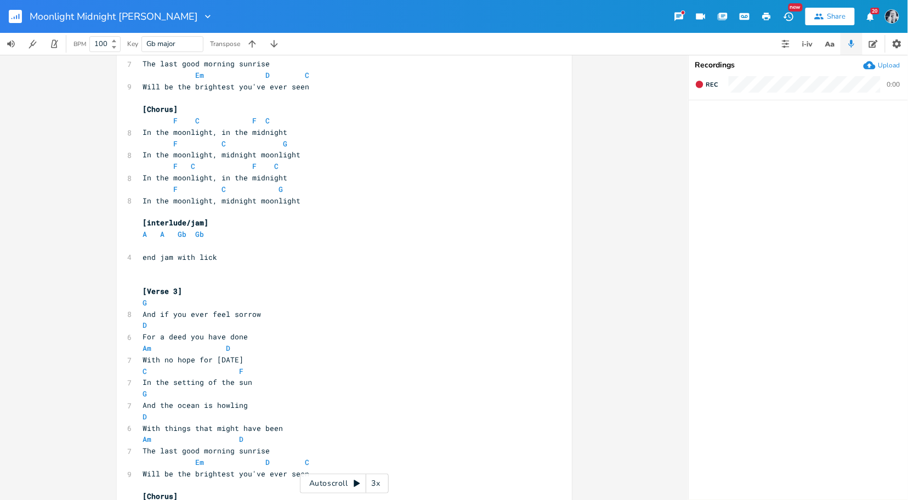
scroll to position [525, 0]
type textarea "end jam with lick"
drag, startPoint x: 216, startPoint y: 259, endPoint x: 136, endPoint y: 262, distance: 80.1
click at [136, 262] on div "end jam with lick x [intro over 3-4-3-2-1 lick 4x] ​ G G G G ​ [Verse 1] G 8 We…" at bounding box center [344, 72] width 455 height 1073
paste textarea
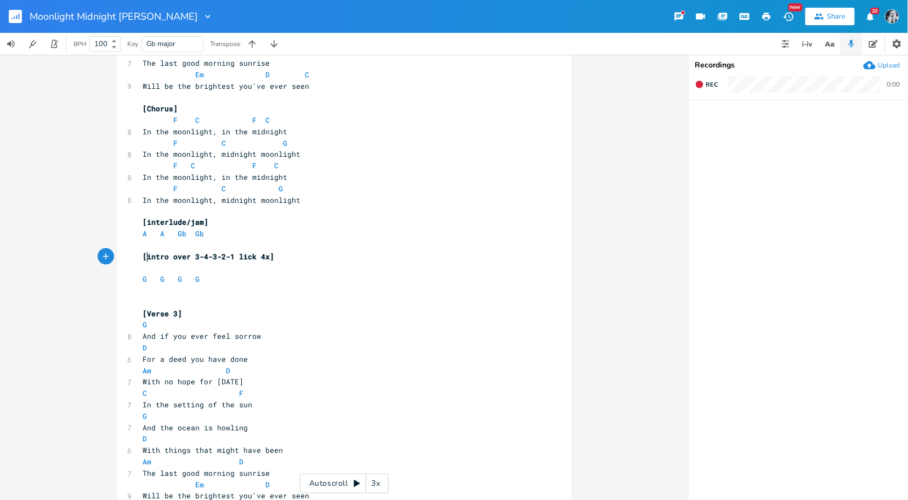
click at [144, 260] on span "[intro over 3-4-3-2-1 lick 4x]" at bounding box center [209, 257] width 132 height 10
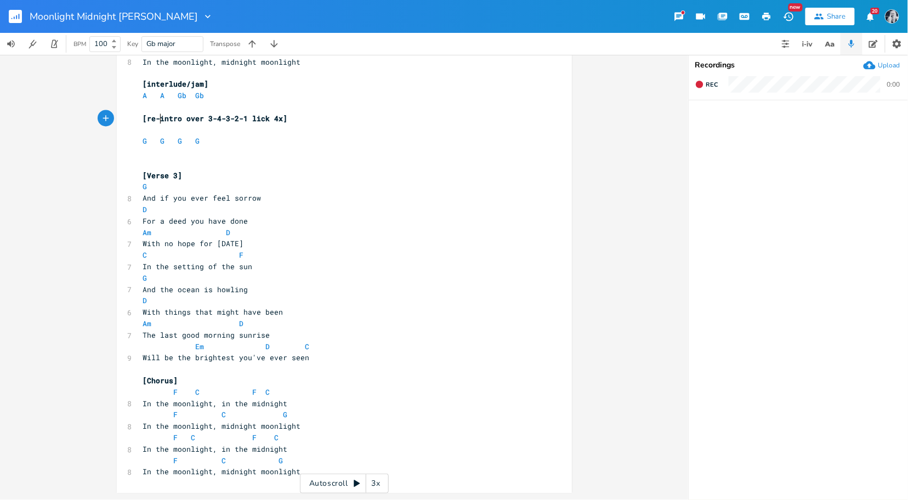
type textarea "re-"
click at [297, 476] on pre "In the moonlight, midnight moonlight" at bounding box center [339, 472] width 396 height 12
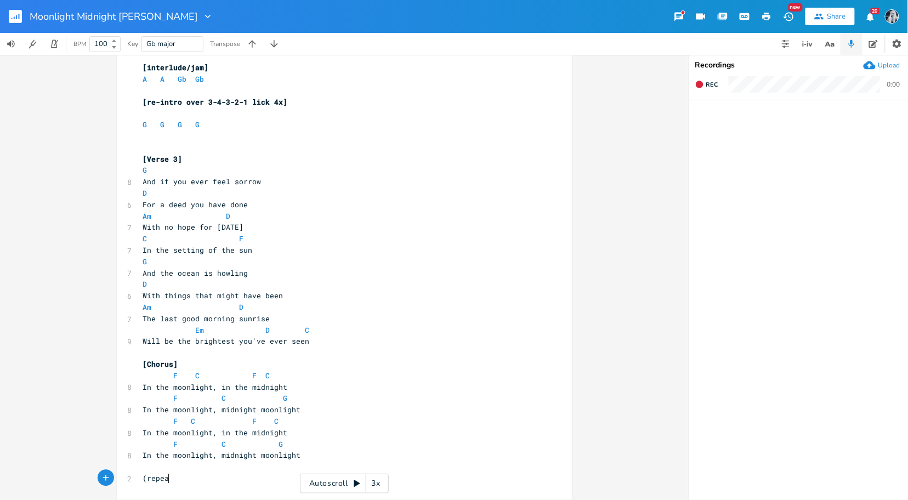
scroll to position [0, 22]
type textarea "(repeat)"
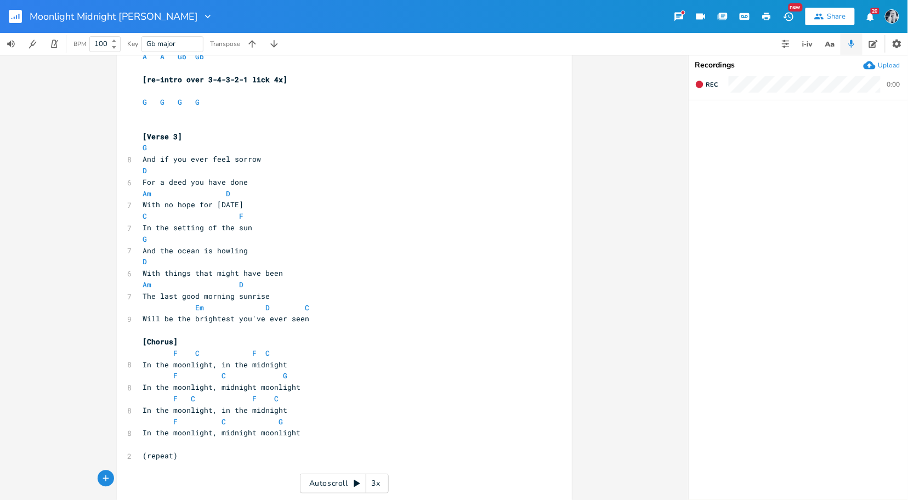
click at [169, 344] on span "[Chorus]" at bounding box center [160, 342] width 35 height 10
type textarea "x2"
click at [175, 458] on pre "(repeat)" at bounding box center [339, 457] width 396 height 12
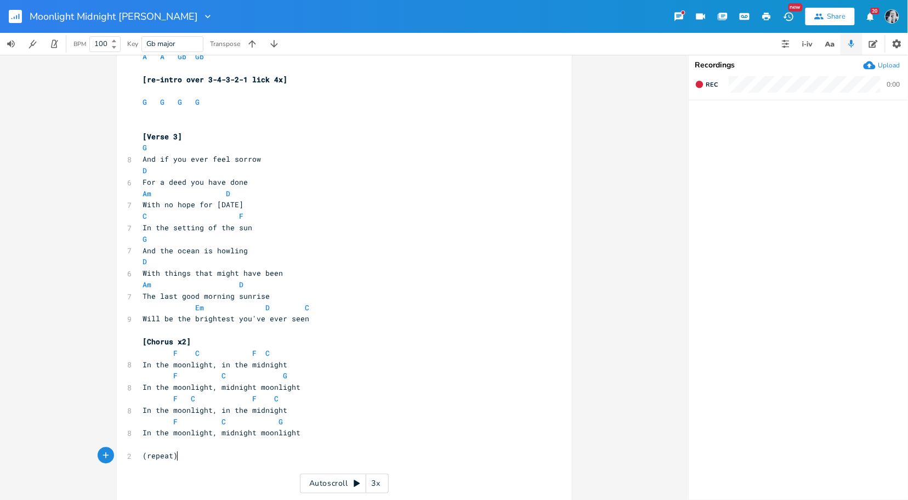
type textarea "(repeat)"
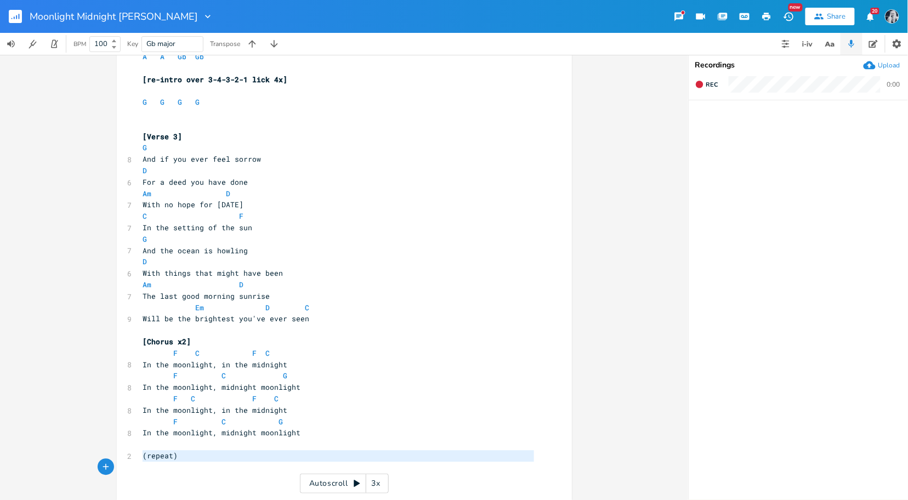
click at [175, 458] on pre "(repeat)" at bounding box center [339, 457] width 396 height 12
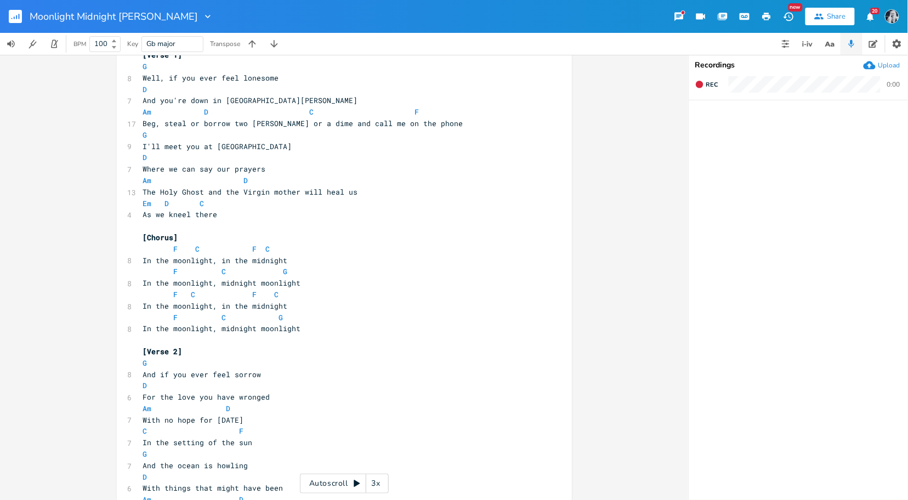
scroll to position [0, 0]
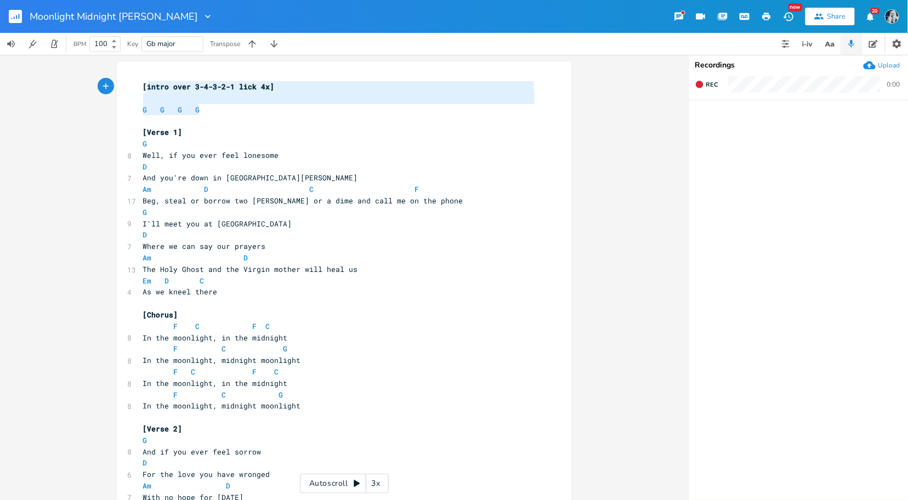
type textarea "[intro over 3-4-3-2-1 lick 4x] G G G G"
drag, startPoint x: 198, startPoint y: 110, endPoint x: 140, endPoint y: 89, distance: 61.7
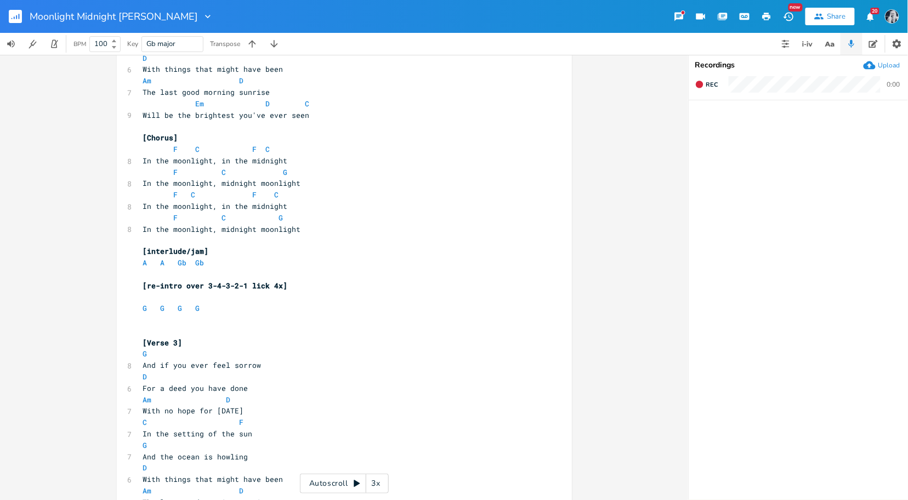
scroll to position [709, 0]
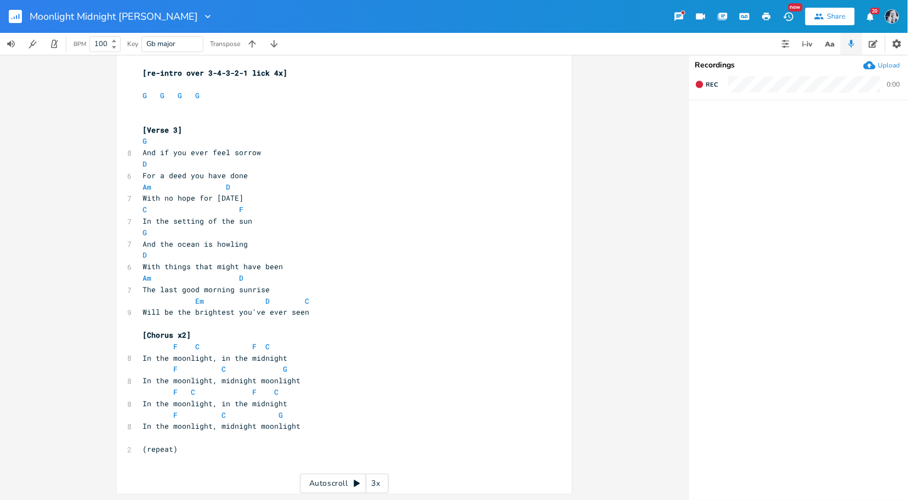
click at [190, 455] on pre "​" at bounding box center [339, 461] width 396 height 12
click at [164, 452] on span "(repeat)" at bounding box center [160, 449] width 35 height 10
type textarea "(repeat)"
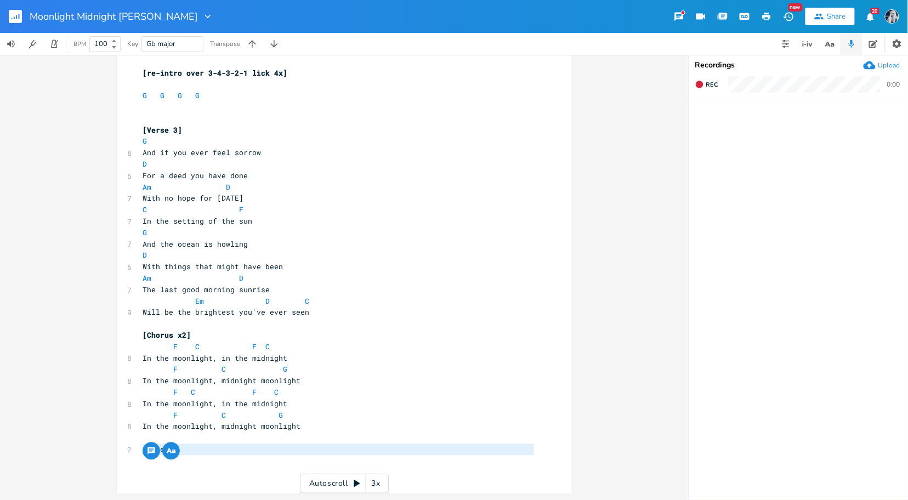
paste textarea
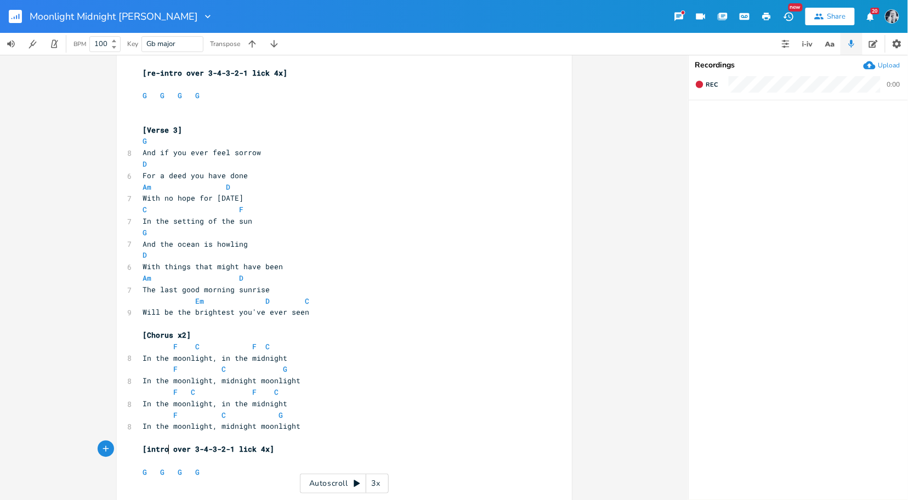
click at [164, 452] on span "[intro over 3-4-3-2-1 lick 4x]" at bounding box center [209, 449] width 132 height 10
type textarea "outtro"
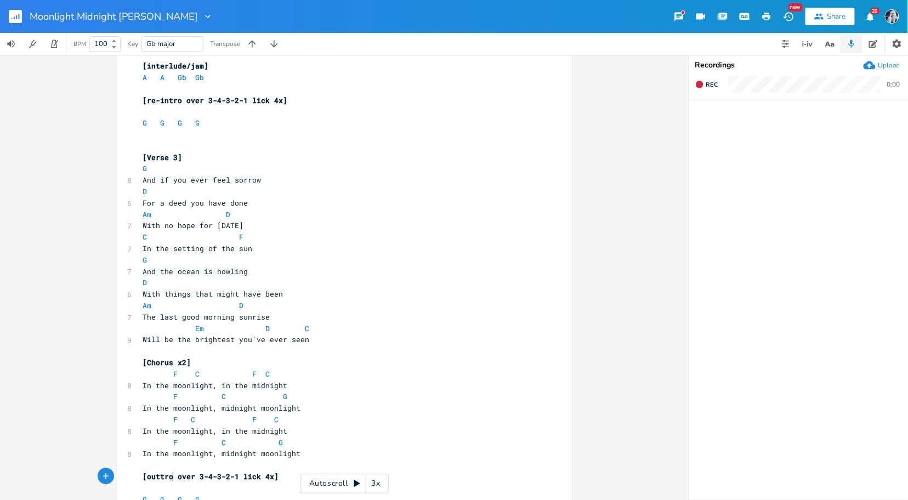
scroll to position [720, 0]
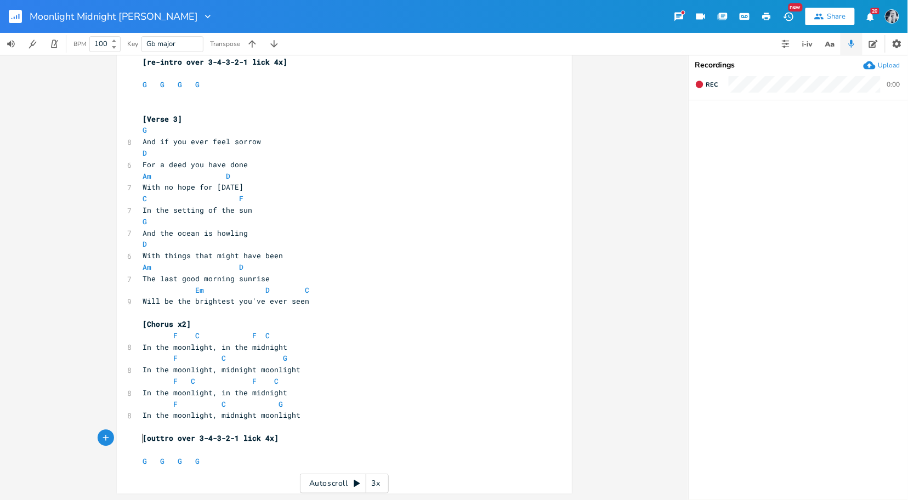
click at [141, 440] on pre "[outtro over 3-4-3-2-1 lick 4x]" at bounding box center [339, 439] width 396 height 12
click at [143, 326] on span "[Chorus x2]" at bounding box center [167, 325] width 48 height 10
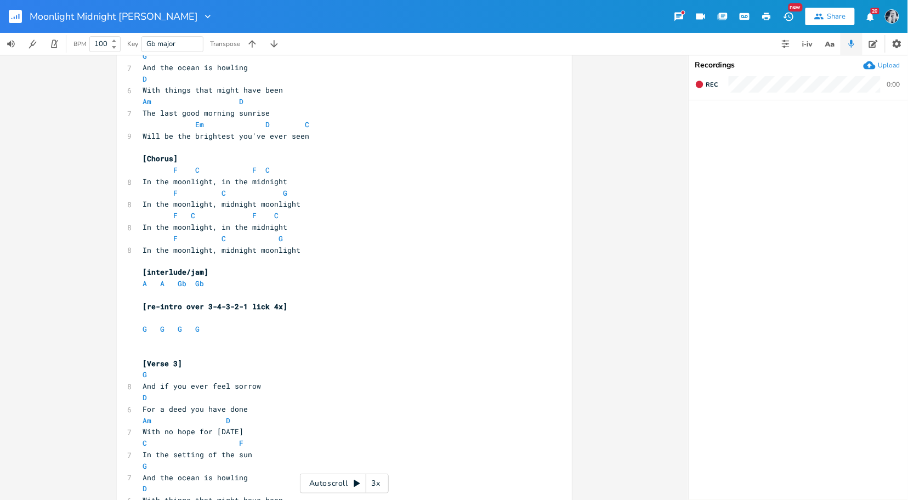
scroll to position [472, 0]
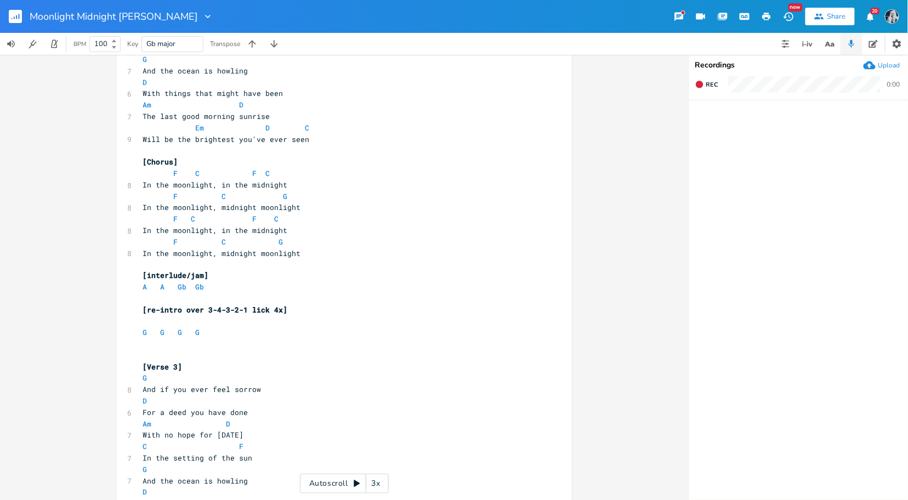
click at [141, 312] on pre "[re-intro over 3-4-3-2-1 lick 4x]" at bounding box center [339, 311] width 396 height 12
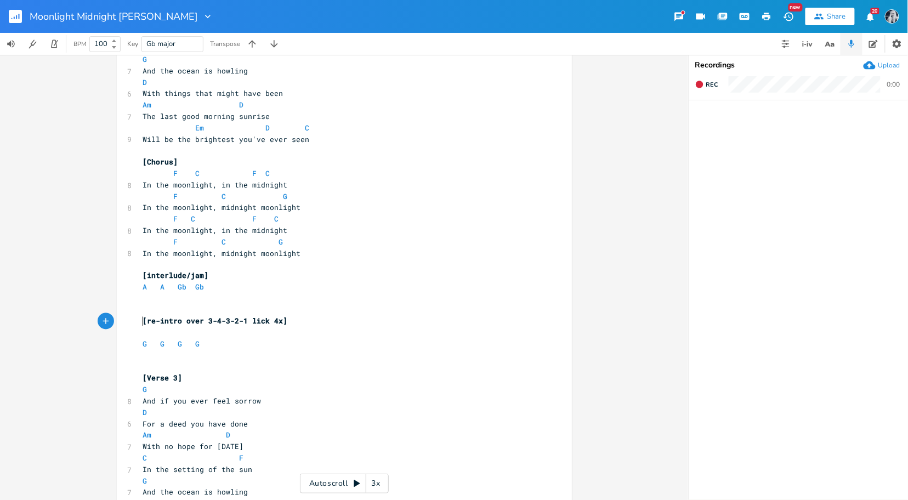
click at [200, 277] on span "[interlude/jam]" at bounding box center [176, 276] width 66 height 10
type textarea "exchange h"
type textarea "solos each time"
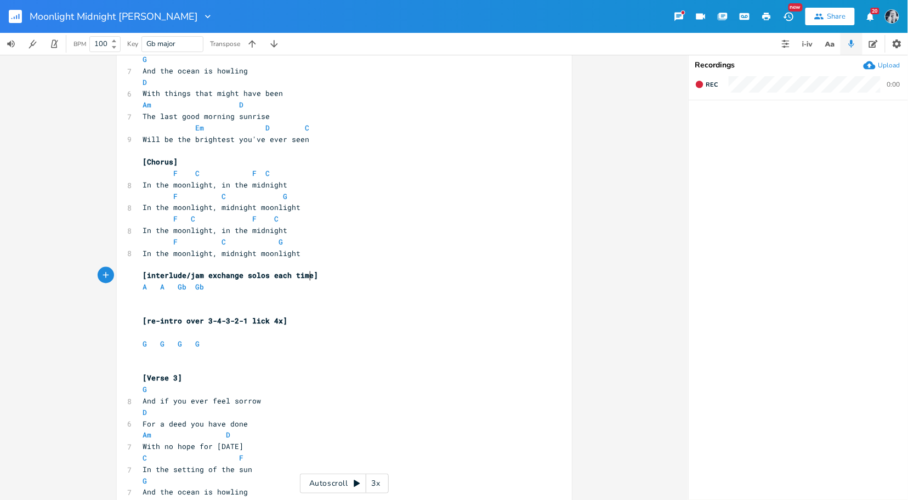
click at [304, 252] on pre "In the moonlight, midnight moonlight" at bounding box center [339, 254] width 396 height 12
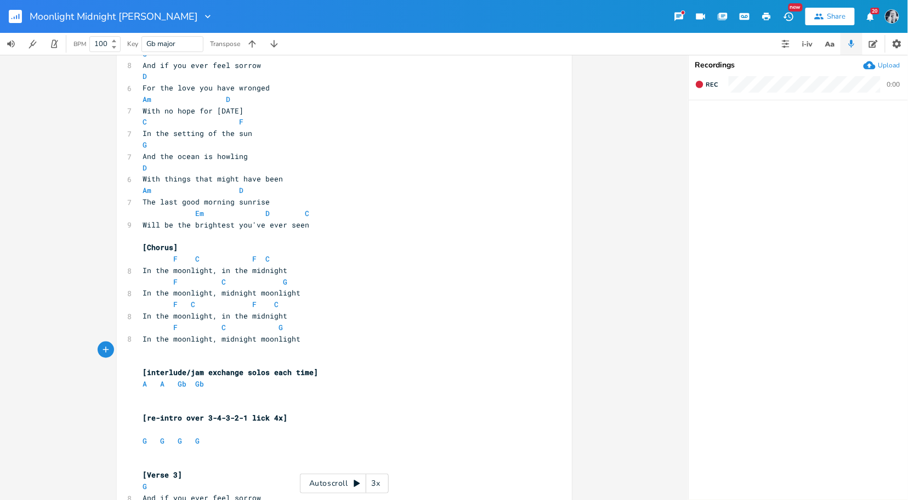
scroll to position [375, 0]
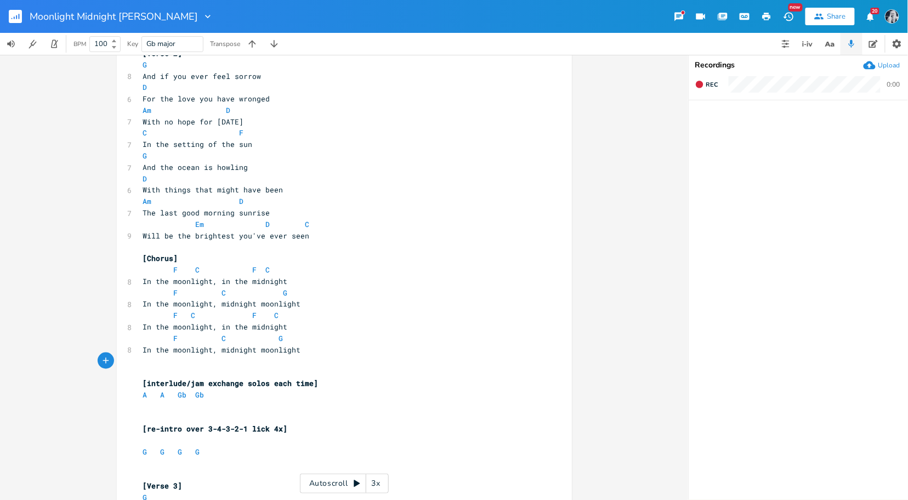
click at [137, 258] on div "x [intro over 3-4-3-2-1 lick 4x] ​ G G G G ​ [Verse 1] G 8 Well, if you ever fe…" at bounding box center [344, 285] width 455 height 1198
click at [143, 259] on span "[Chorus]" at bounding box center [160, 258] width 35 height 10
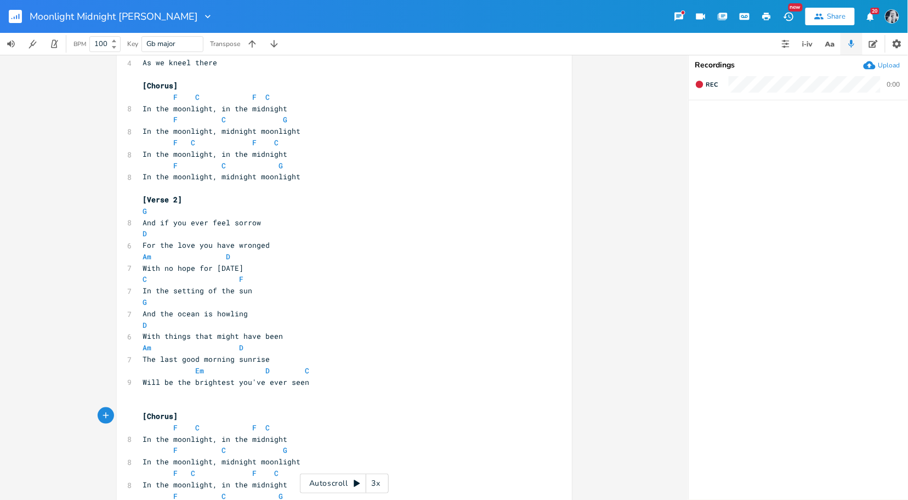
scroll to position [226, 0]
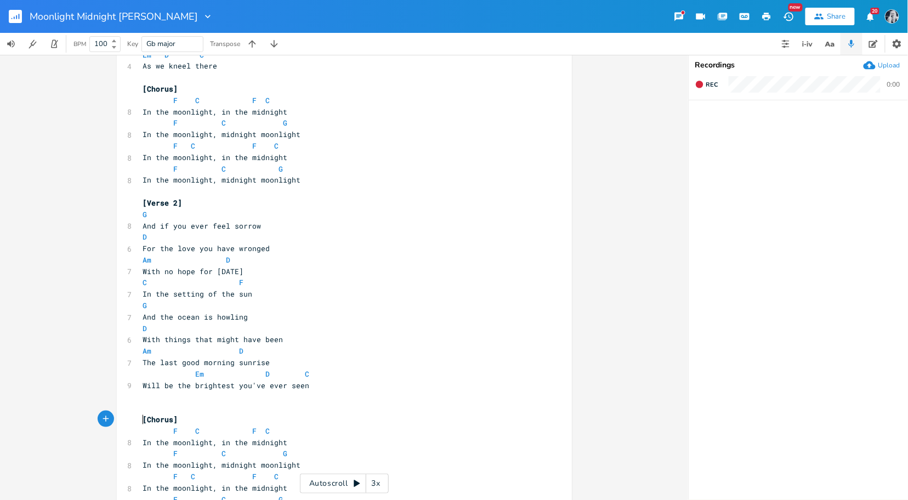
click at [141, 203] on pre "[Verse 2]" at bounding box center [339, 203] width 396 height 12
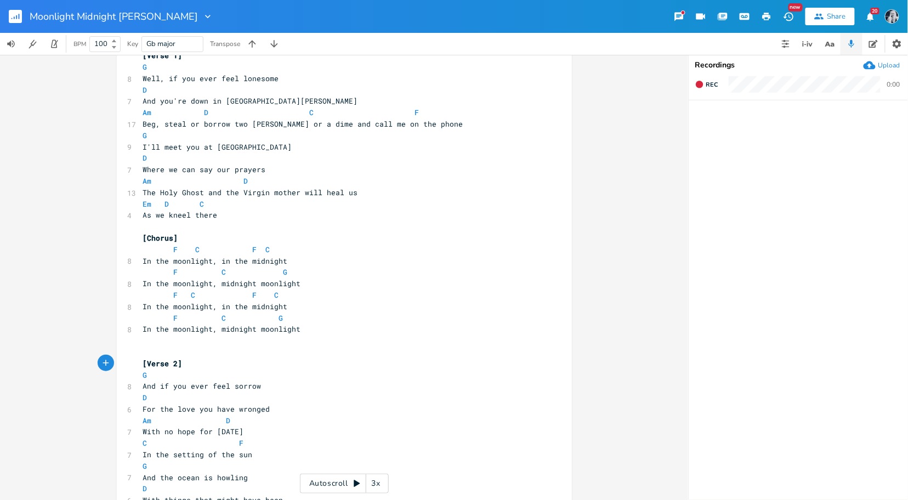
scroll to position [76, 0]
click at [141, 243] on pre "[Chorus]" at bounding box center [339, 239] width 396 height 12
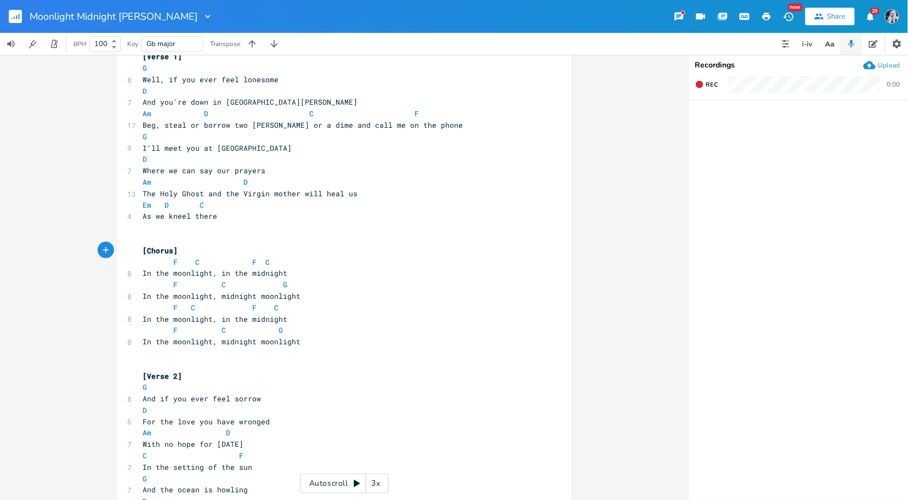
scroll to position [0, 0]
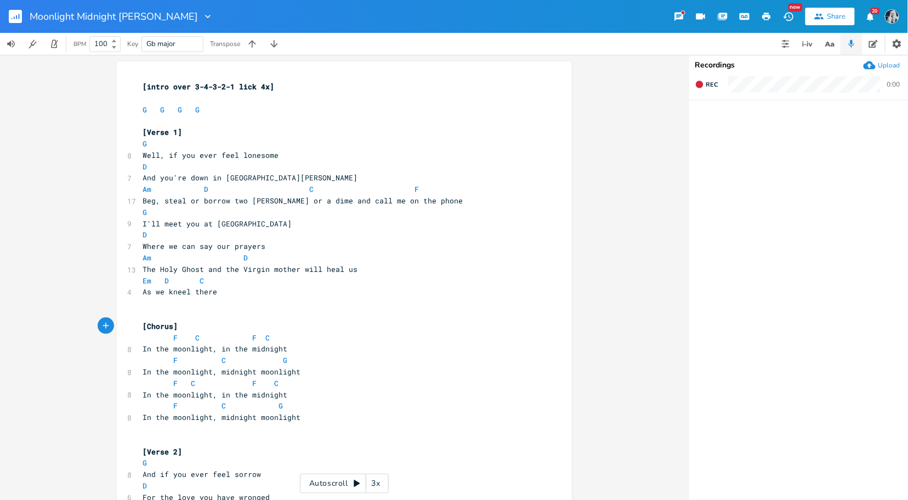
type textarea "[intro over 3-4-3-2-1 lick 4x] G G G G [Verse 1] G Well, if you ever feel lones…"
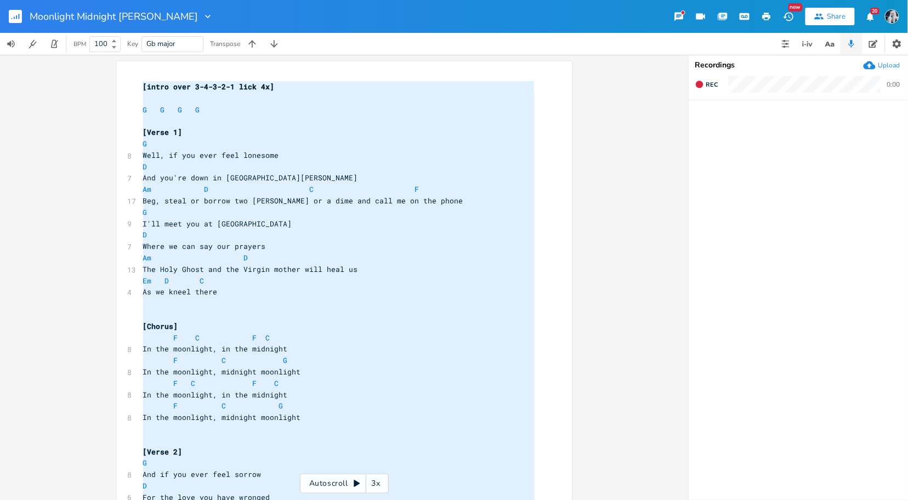
click at [223, 89] on span "[intro over 3-4-3-2-1 lick 4x]" at bounding box center [209, 87] width 132 height 10
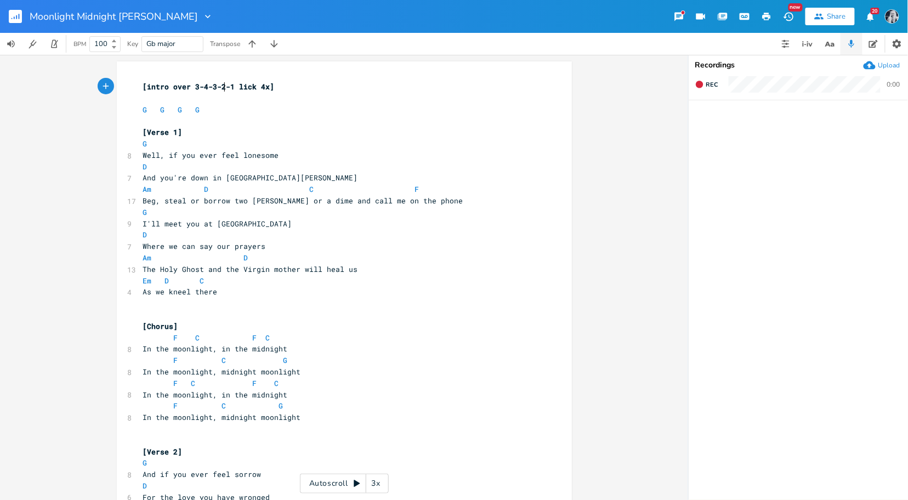
click at [223, 89] on span "[intro over 3-4-3-2-1 lick 4x]" at bounding box center [209, 87] width 132 height 10
type textarea "[intro over 3-4-3-2-1 lick 4x]"
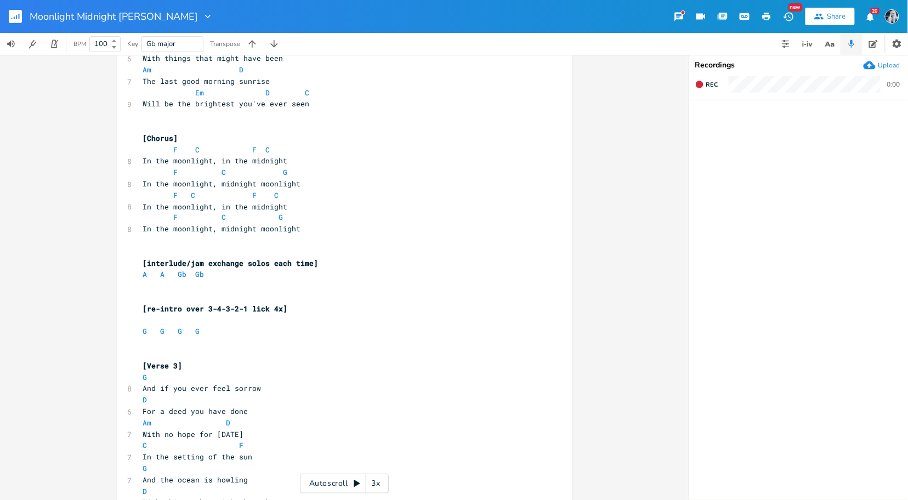
scroll to position [519, 0]
click at [255, 312] on span "[re-intro over 3-4-3-2-1 lick 4x]" at bounding box center [215, 309] width 145 height 10
type textarea "[re-intro over 3-4-3-2-1 lick 4x]"
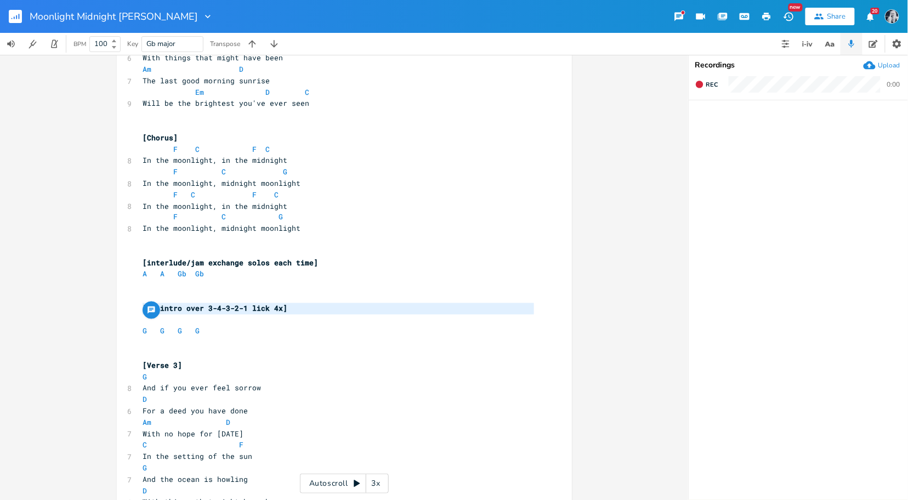
paste textarea
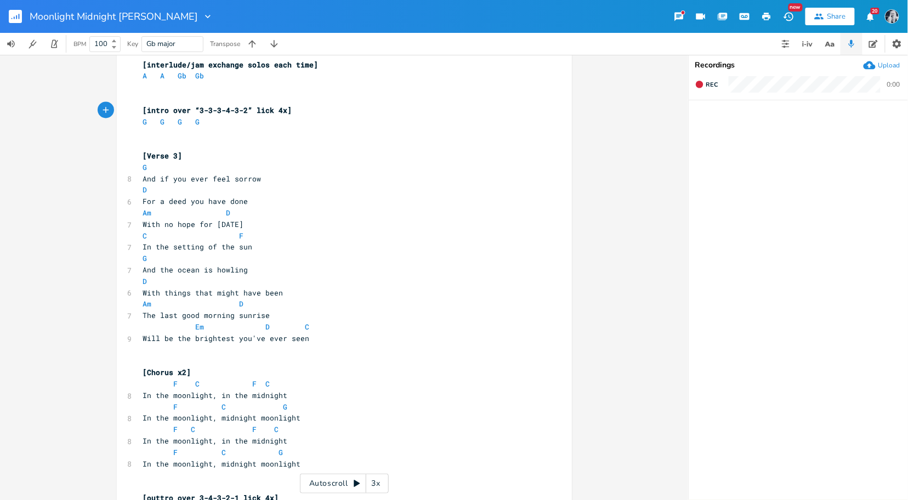
scroll to position [777, 0]
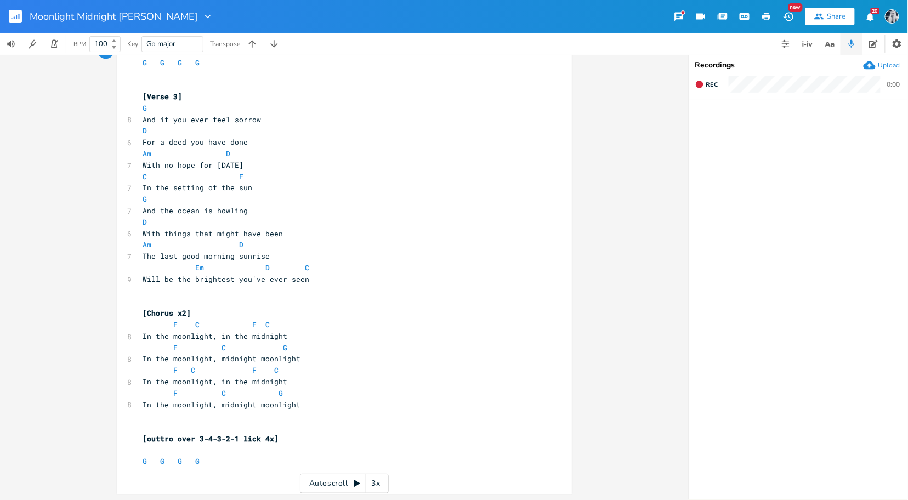
click at [242, 439] on span "[outtro over 3-4-3-2-1 lick 4x]" at bounding box center [211, 439] width 136 height 10
type textarea "[outtro over 3-4-3-2-1 lick 4x]"
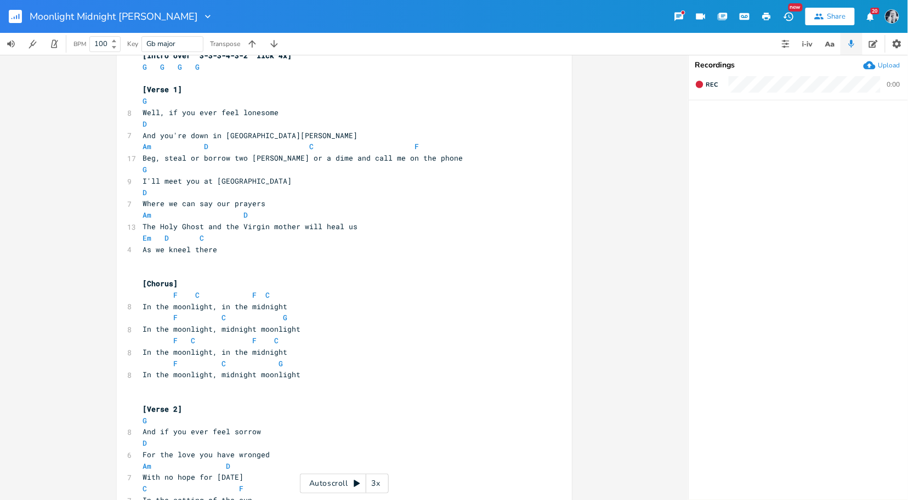
scroll to position [0, 0]
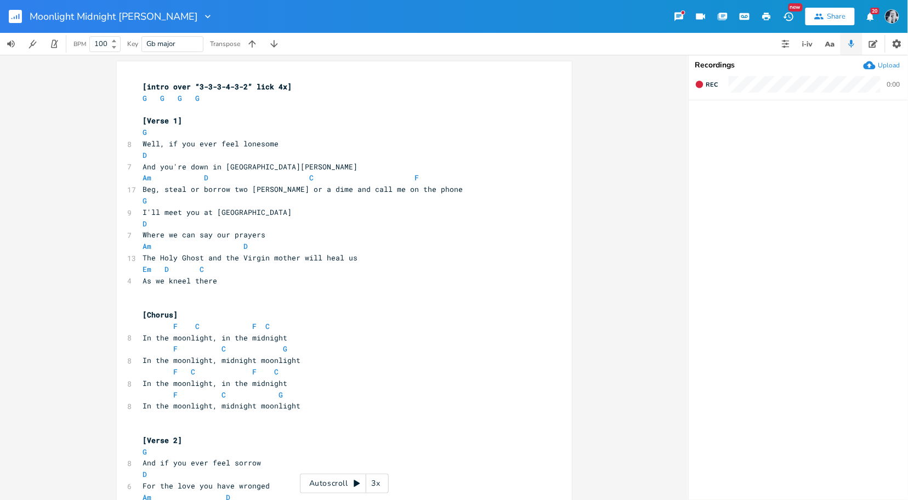
click at [143, 89] on span "[intro over “3-3-3-4-3-2” lick 4x]" at bounding box center [217, 87] width 149 height 10
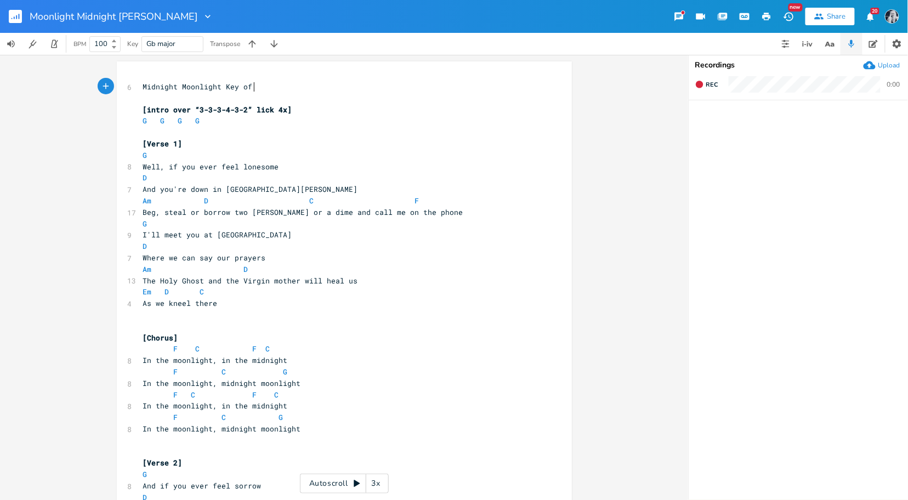
type textarea "Midnight Moonlight Key of C"
click at [343, 91] on pre "Midnight Moonlight Key of C" at bounding box center [339, 87] width 396 height 12
click at [256, 88] on span "Midnight Moonlight Key of C" at bounding box center [202, 87] width 118 height 10
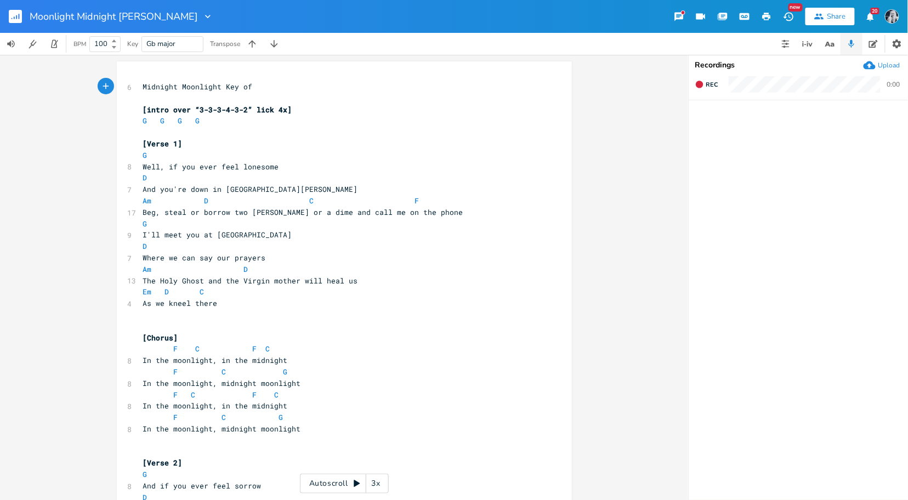
type textarea "G"
click at [339, 128] on pre "​" at bounding box center [339, 133] width 396 height 12
click at [255, 45] on icon "button" at bounding box center [252, 43] width 11 height 11
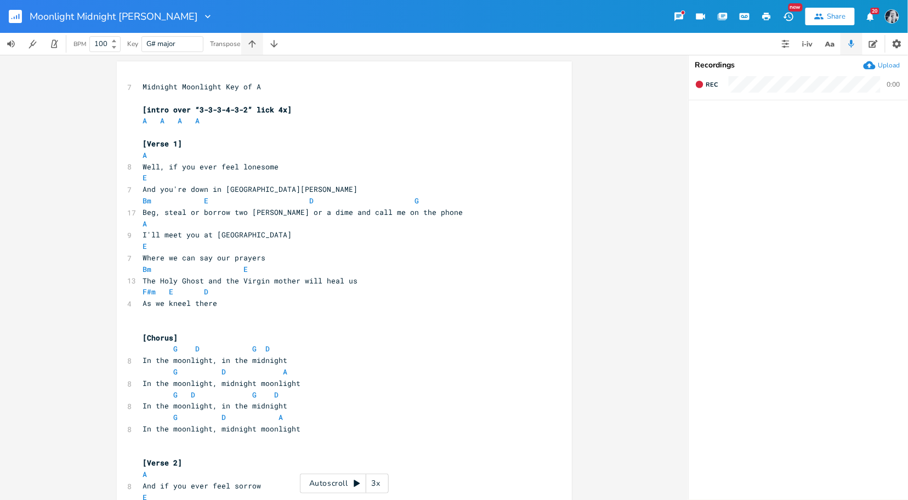
click at [255, 45] on icon "button" at bounding box center [252, 43] width 11 height 11
click at [270, 50] on button "button" at bounding box center [274, 44] width 22 height 22
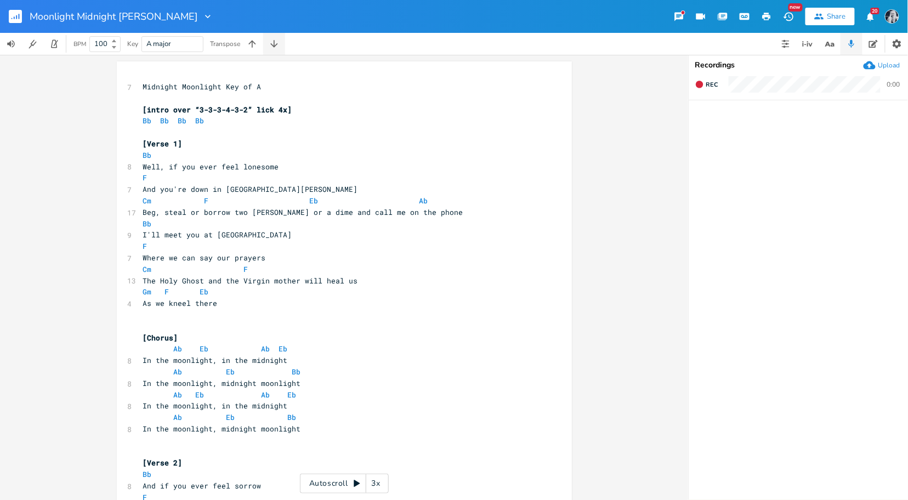
click at [270, 50] on button "button" at bounding box center [274, 44] width 22 height 22
click at [276, 44] on icon "button" at bounding box center [274, 43] width 11 height 11
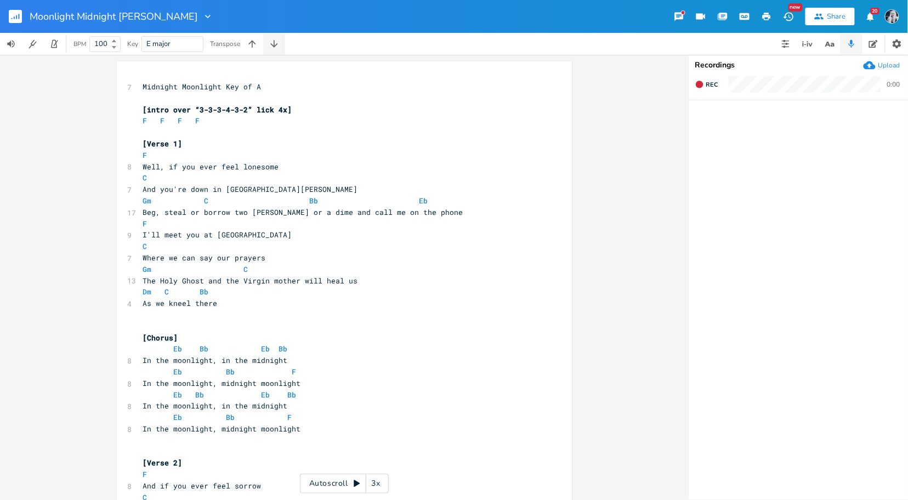
click at [276, 44] on icon "button" at bounding box center [274, 43] width 11 height 11
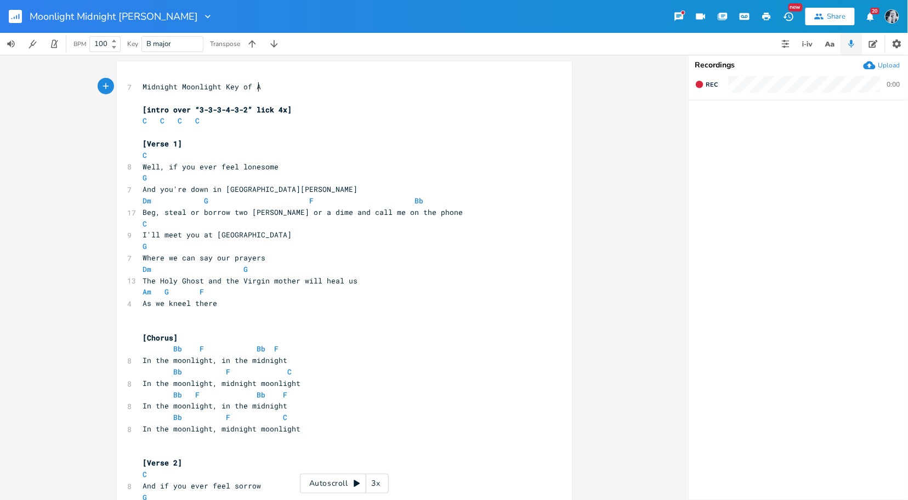
click at [254, 93] on pre "​" at bounding box center [339, 99] width 396 height 12
type textarea "C"
click at [364, 139] on pre "[Verse 1]" at bounding box center [339, 144] width 396 height 12
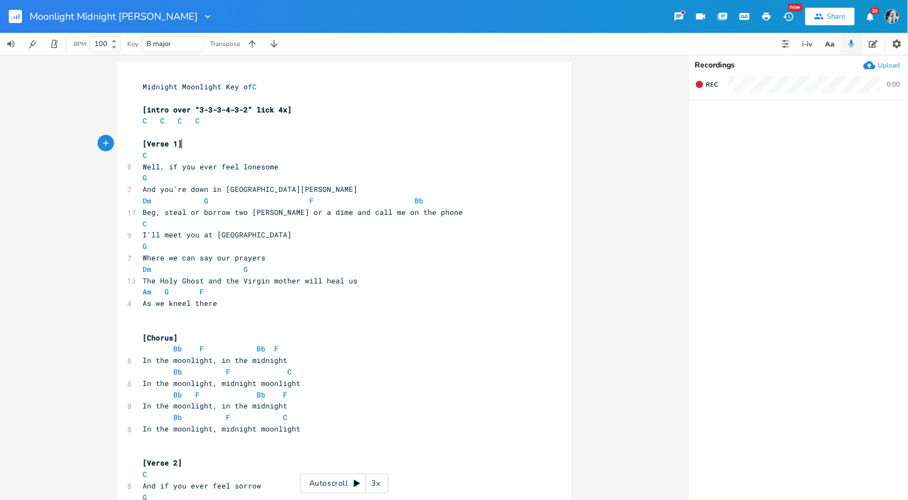
scroll to position [782, 0]
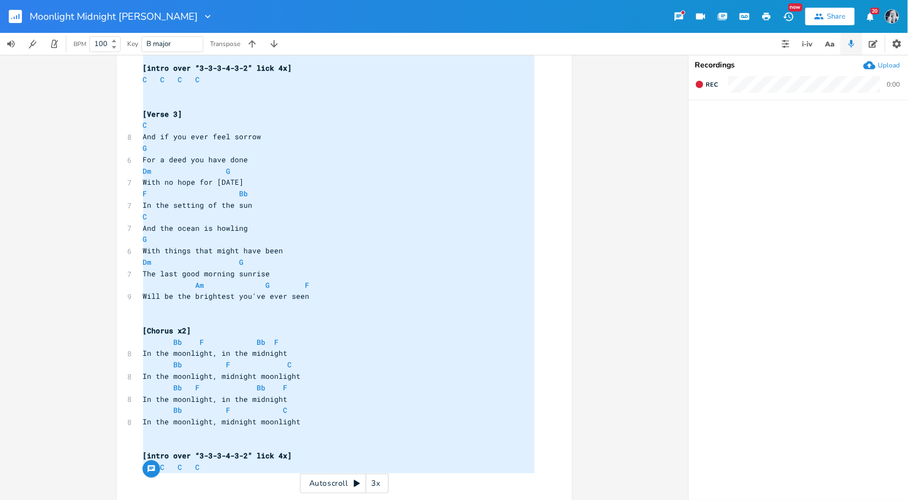
type textarea "Loremips Dolorsita Con ad E [seddo eius “9-0-2-4-6-4” temp 9i] U L E D [Magna 9…"
click at [16, 18] on icon "button" at bounding box center [16, 17] width 1 height 4
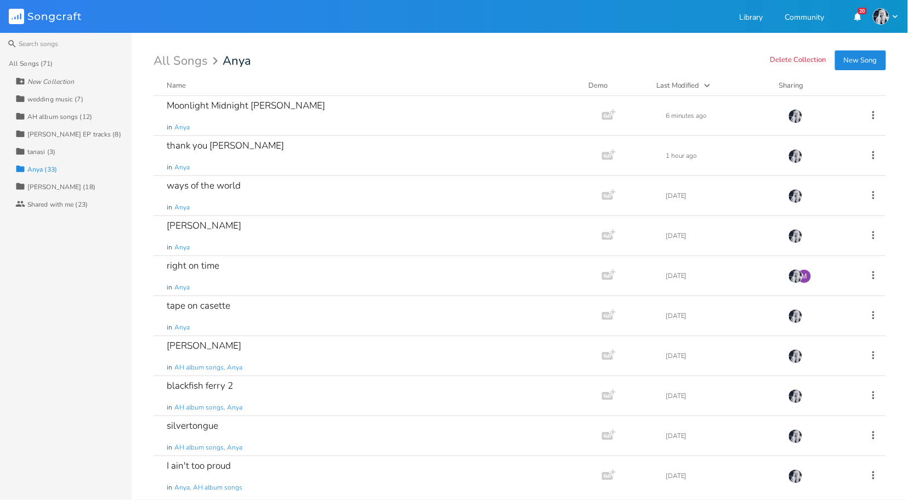
click at [852, 61] on button "New Song" at bounding box center [860, 60] width 51 height 20
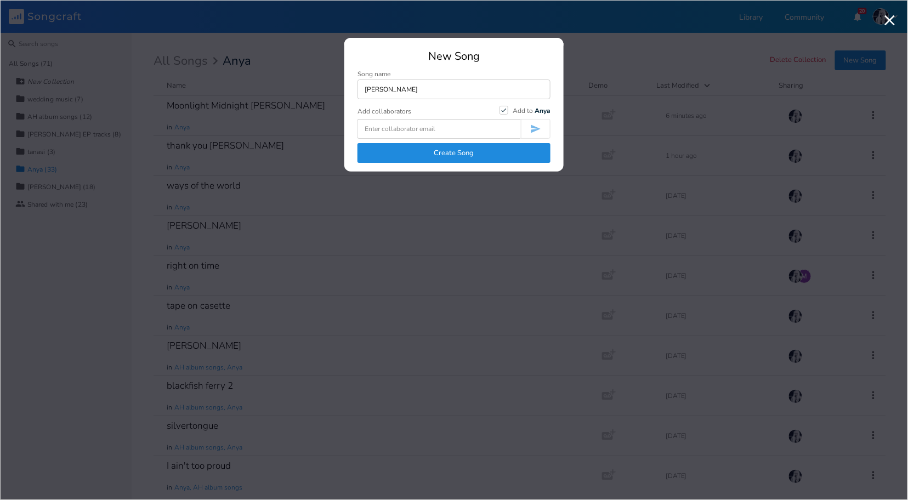
type input "[PERSON_NAME]"
click at [458, 152] on button "Create Song" at bounding box center [453, 153] width 193 height 20
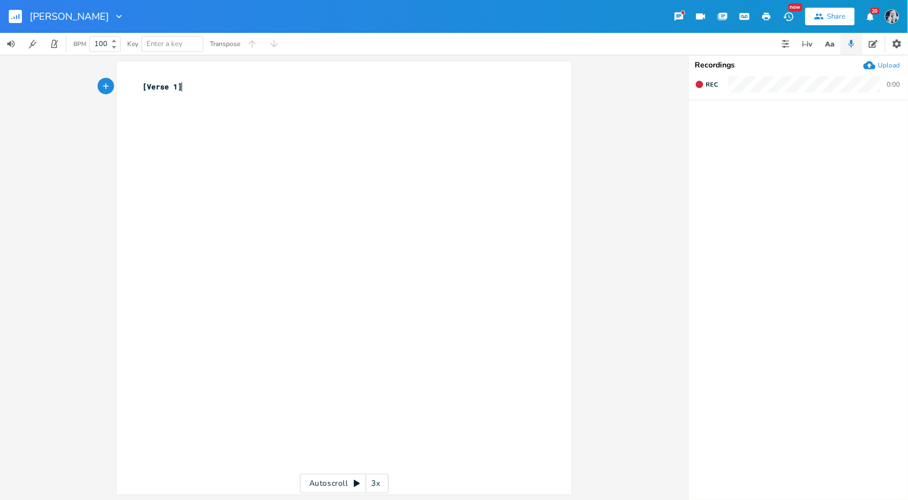
click at [185, 87] on pre "[Verse 1]" at bounding box center [339, 87] width 396 height 12
type textarea "[Verse 1]"
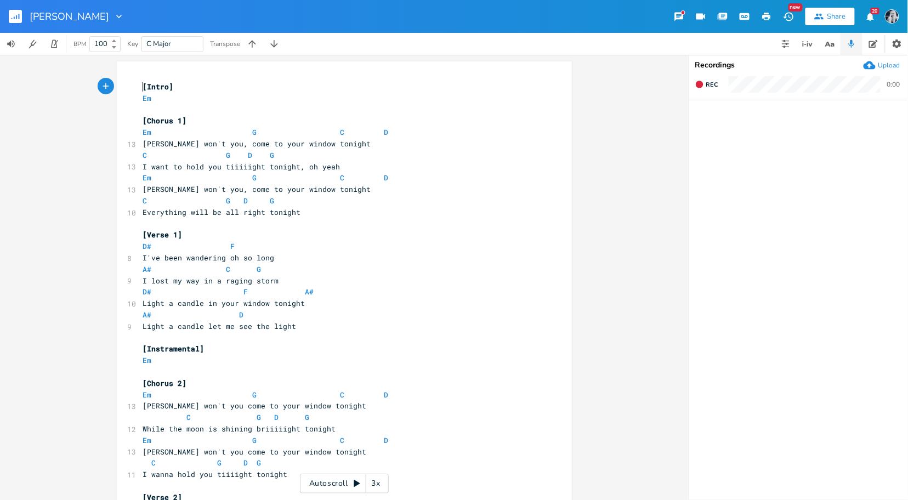
click at [143, 90] on span "[Intro]" at bounding box center [158, 87] width 31 height 10
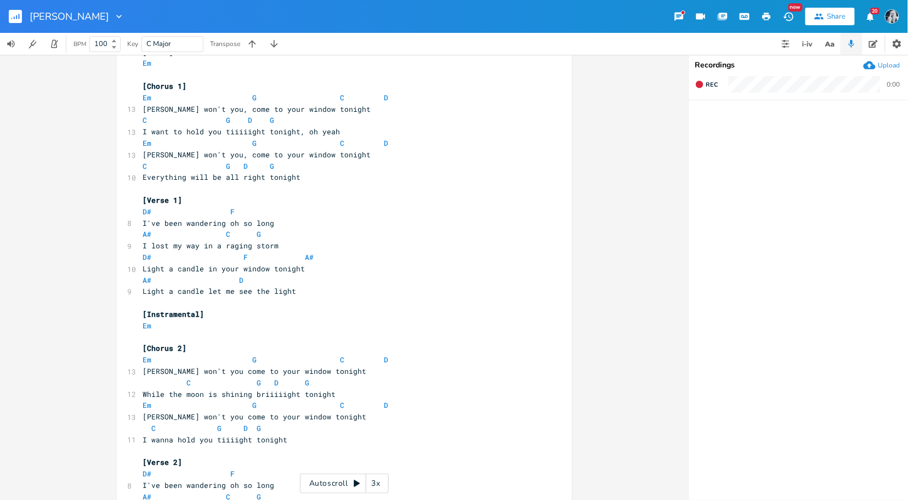
scroll to position [61, 0]
